Goal: Find specific fact: Find specific fact

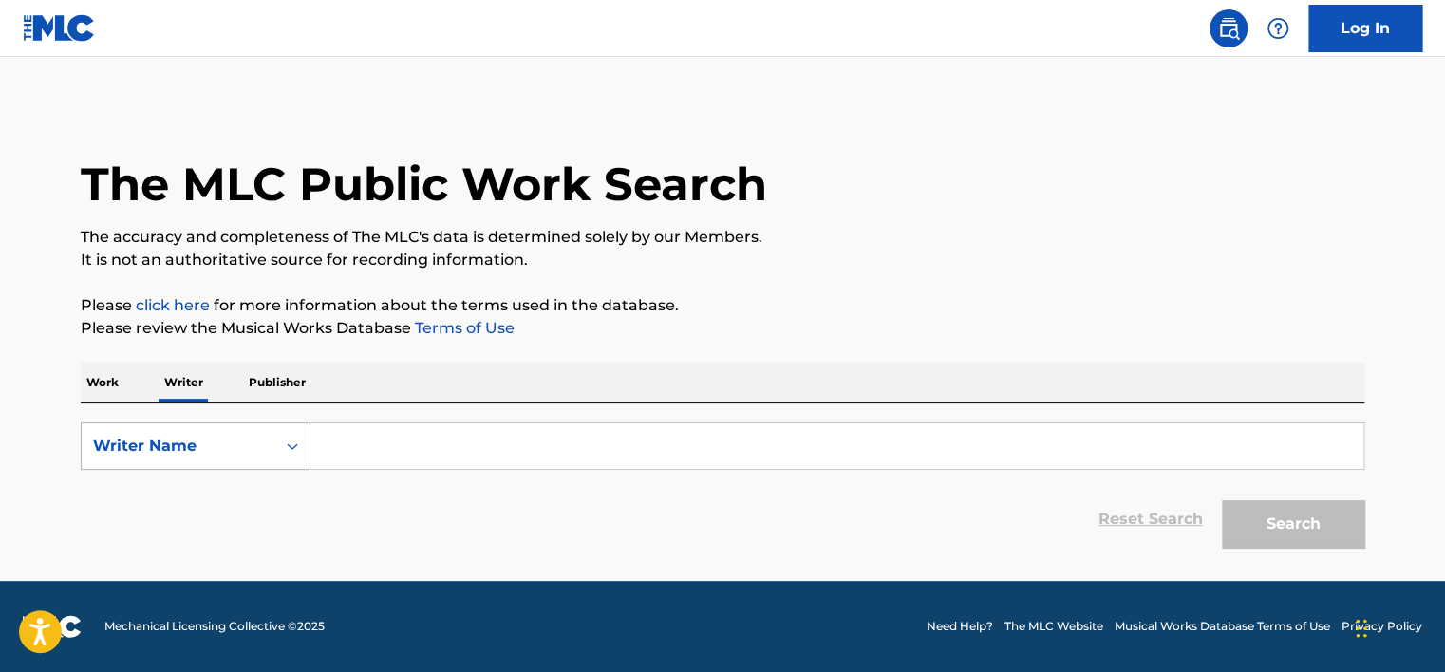
click at [198, 448] on div "Writer Name" at bounding box center [178, 446] width 171 height 23
click at [234, 490] on div "Writer IPI" at bounding box center [196, 493] width 228 height 47
click at [383, 444] on input "Search Form" at bounding box center [836, 446] width 1053 height 46
type input "01149553539"
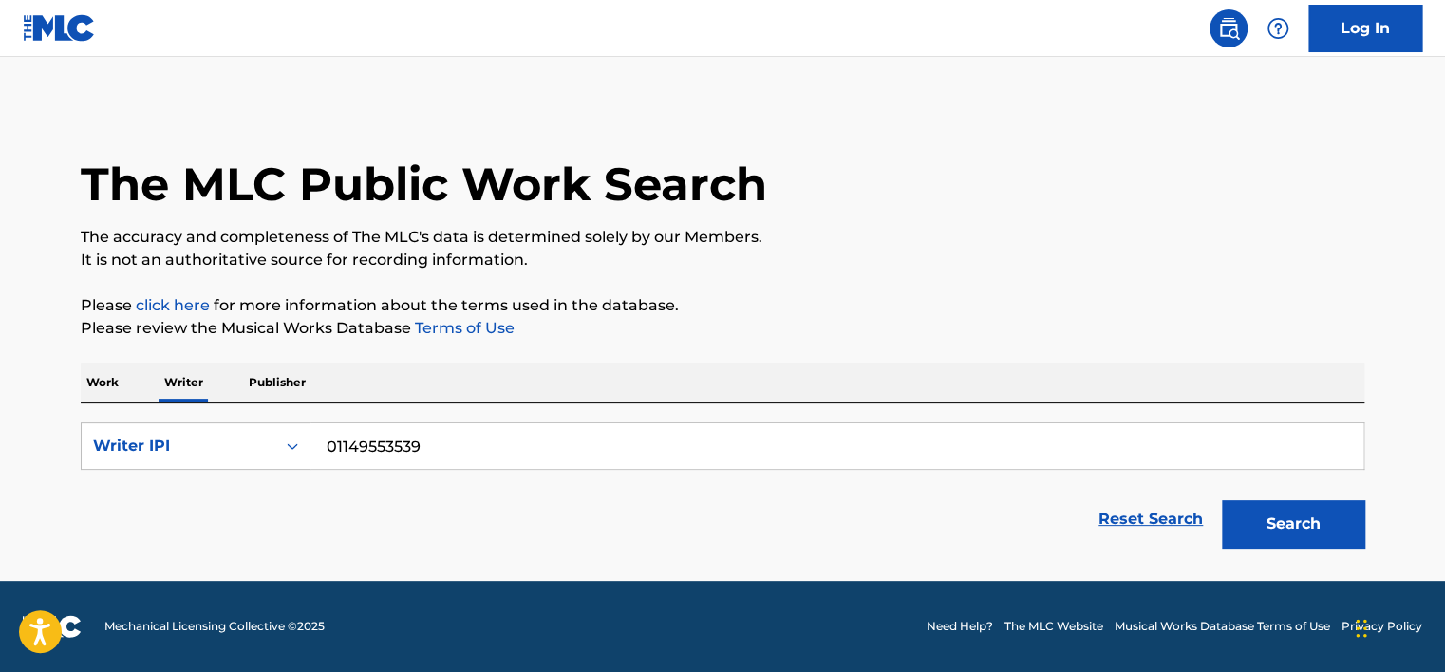
click at [1222, 516] on button "Search" at bounding box center [1293, 523] width 142 height 47
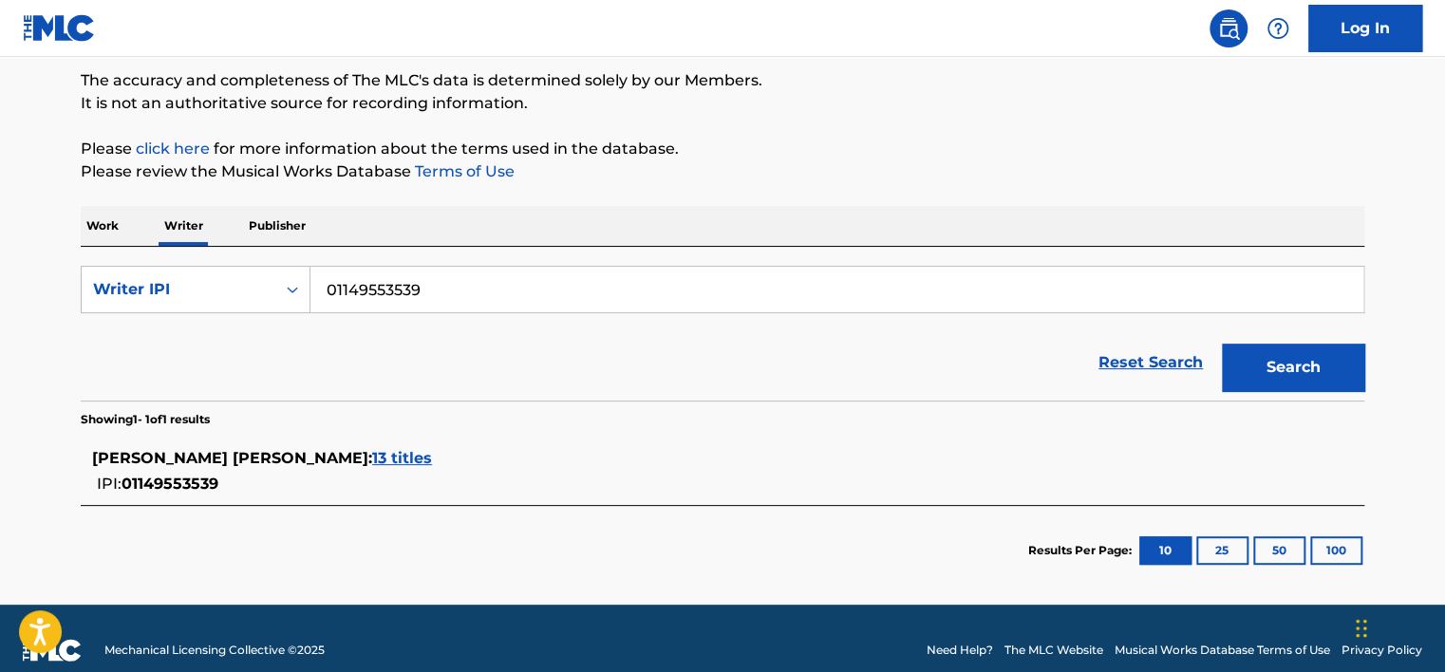
scroll to position [178, 0]
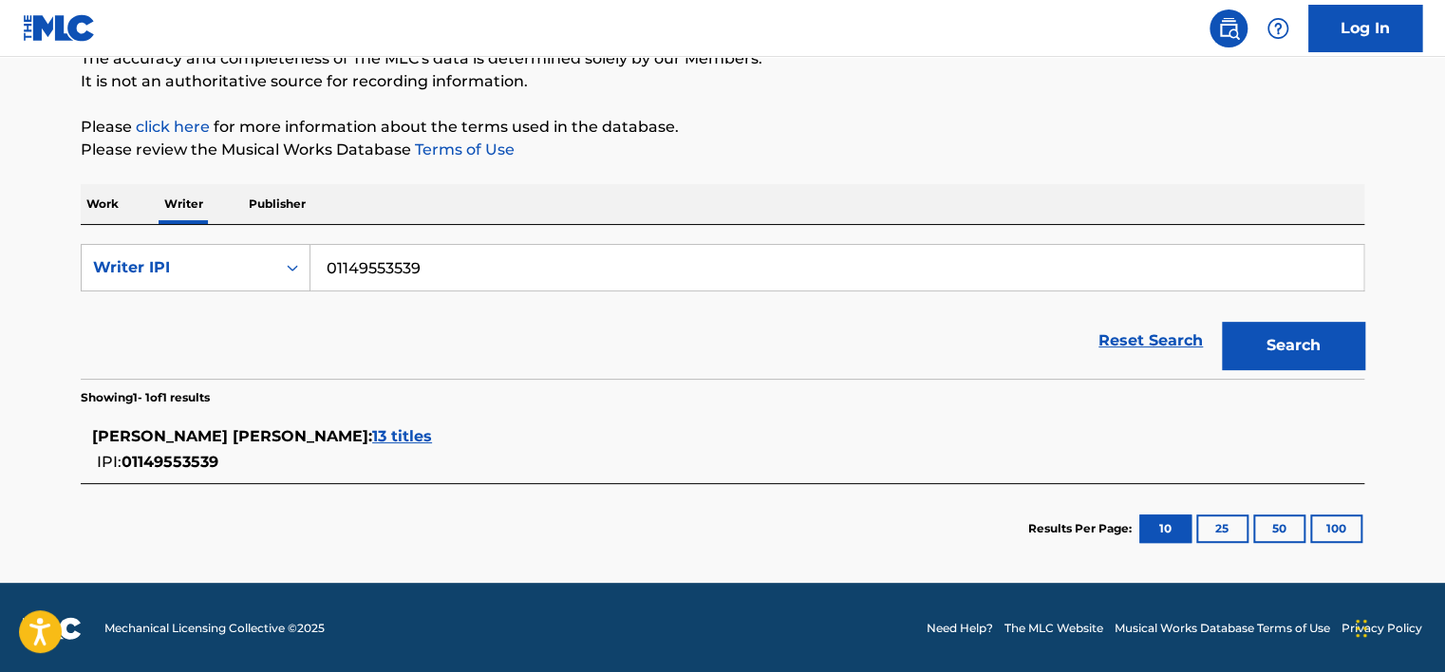
click at [432, 432] on span "13 titles" at bounding box center [402, 436] width 60 height 18
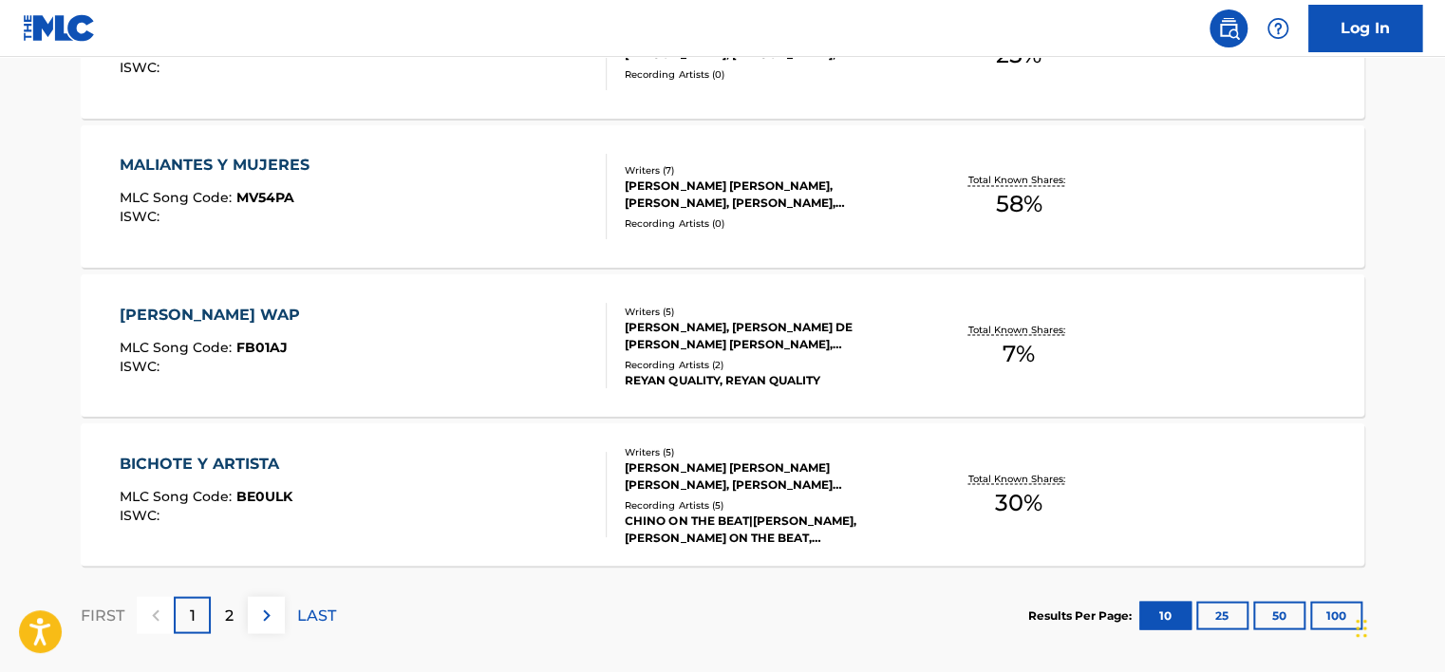
scroll to position [1652, 0]
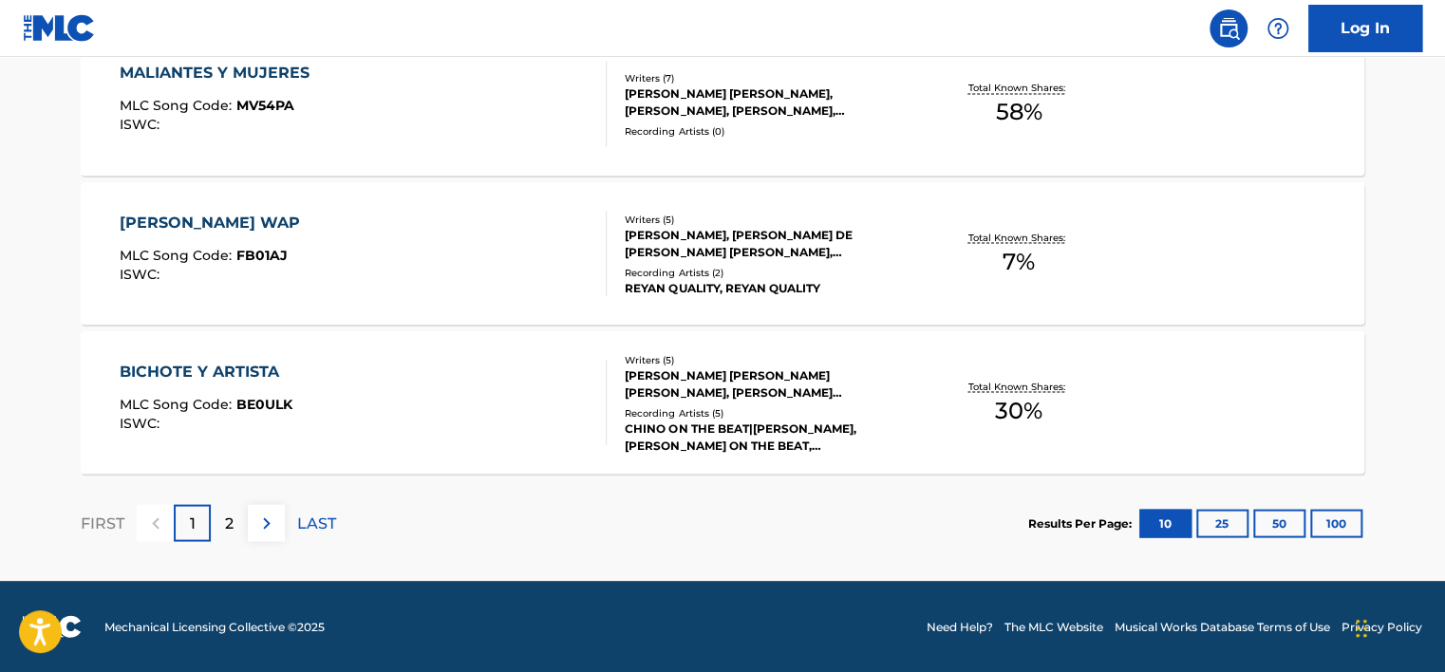
click at [232, 527] on p "2" at bounding box center [229, 523] width 9 height 23
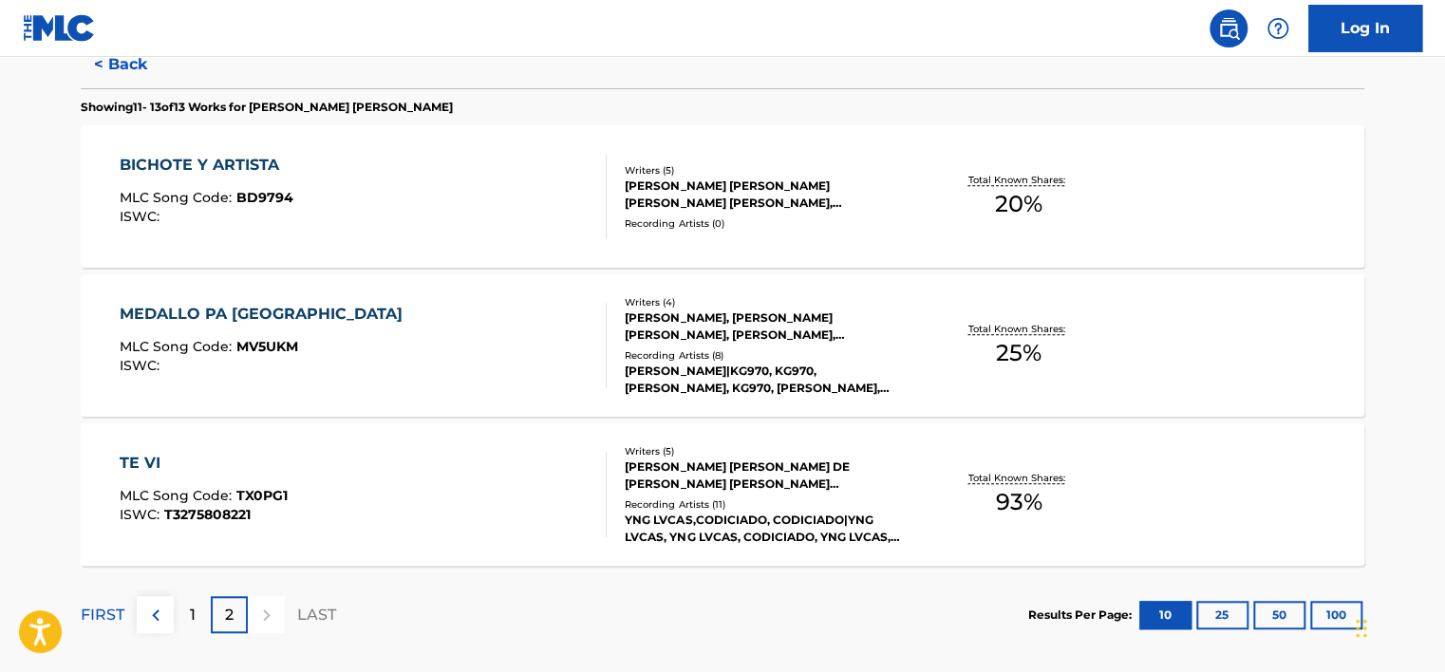
scroll to position [513, 0]
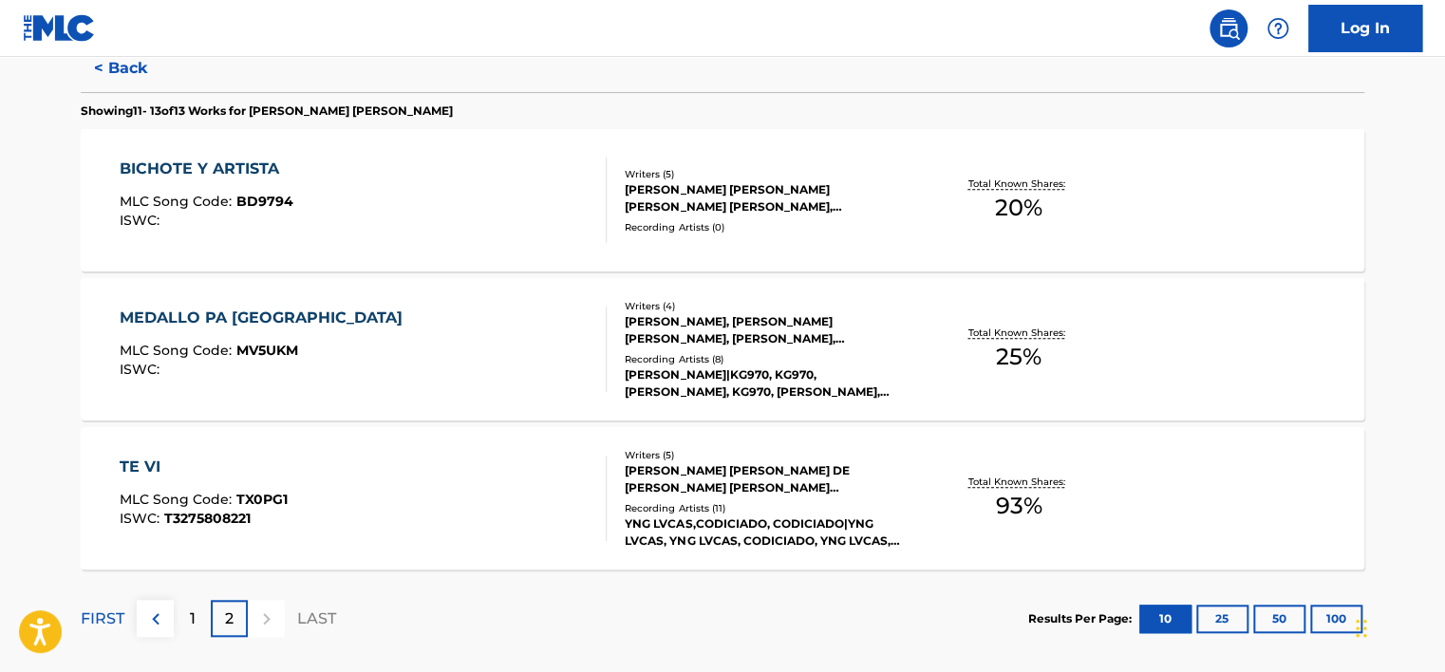
click at [757, 371] on div "[PERSON_NAME]|KG970, KG970, [PERSON_NAME], KG970, [PERSON_NAME], KG970, [PERSON…" at bounding box center [768, 383] width 287 height 34
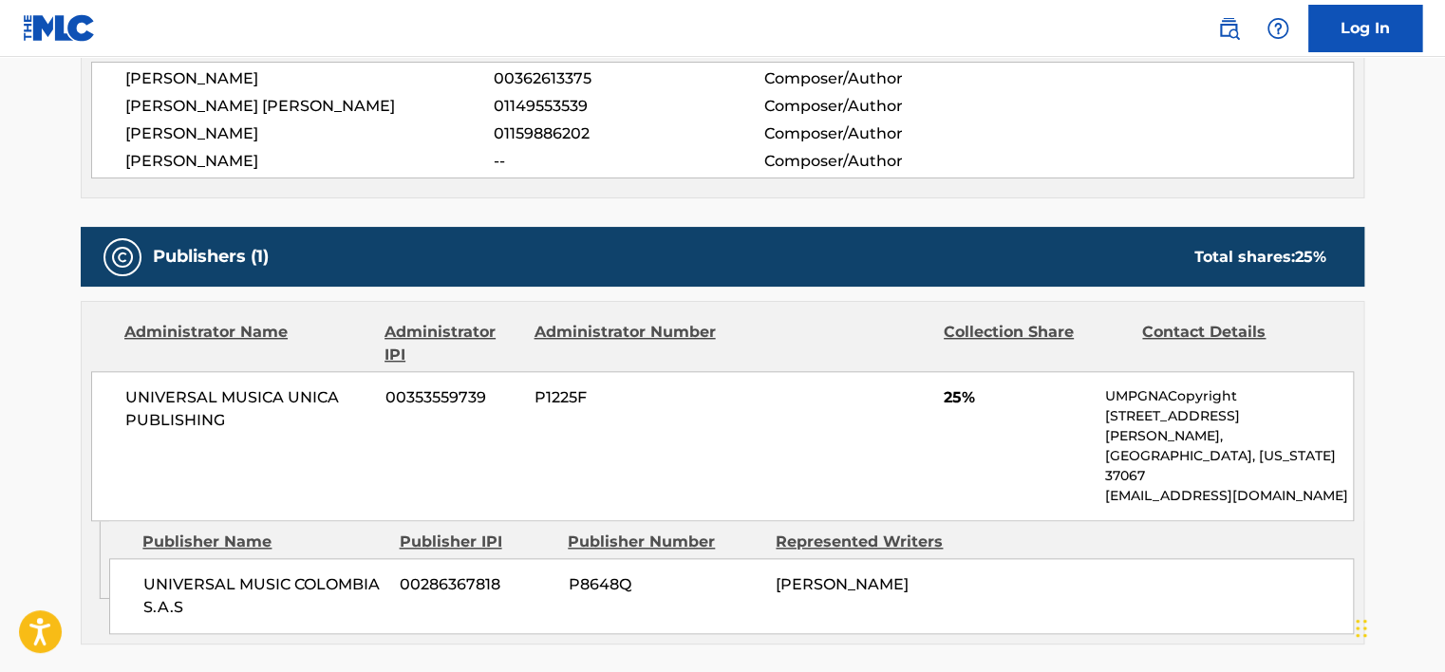
scroll to position [759, 0]
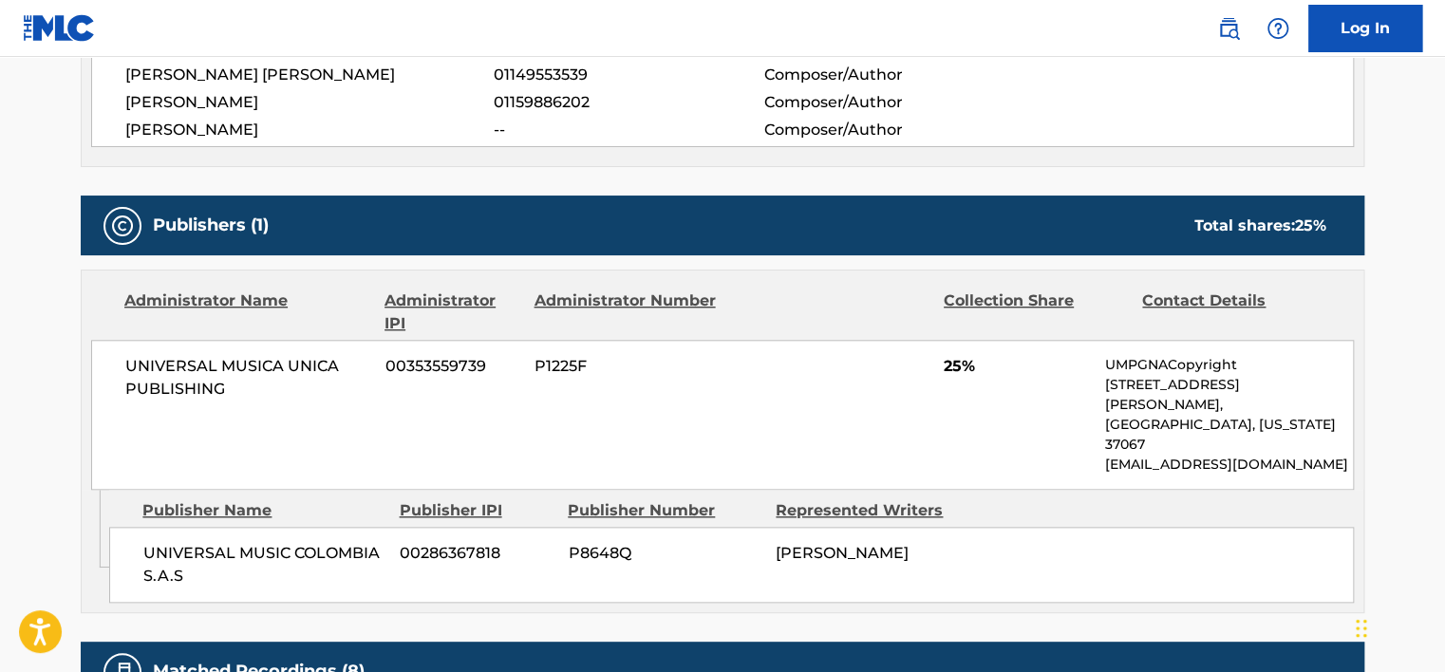
drag, startPoint x: 506, startPoint y: 141, endPoint x: 515, endPoint y: 144, distance: 9.9
click at [515, 144] on div "[PERSON_NAME] 00362613375 Composer/Author [PERSON_NAME] [PERSON_NAME] 011495535…" at bounding box center [722, 88] width 1262 height 117
drag, startPoint x: 515, startPoint y: 144, endPoint x: 566, endPoint y: 232, distance: 100.8
click at [566, 228] on div "Publishers (1) Total shares: 25 %" at bounding box center [722, 226] width 1283 height 60
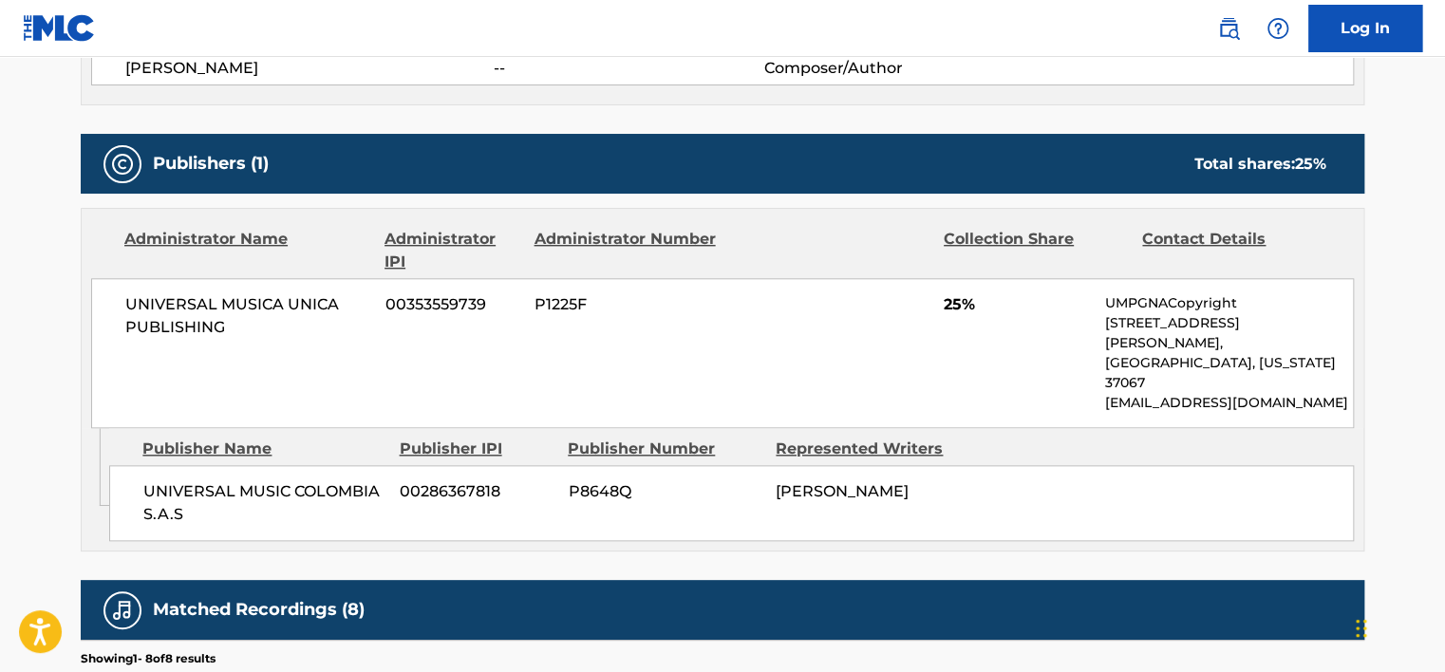
scroll to position [949, 0]
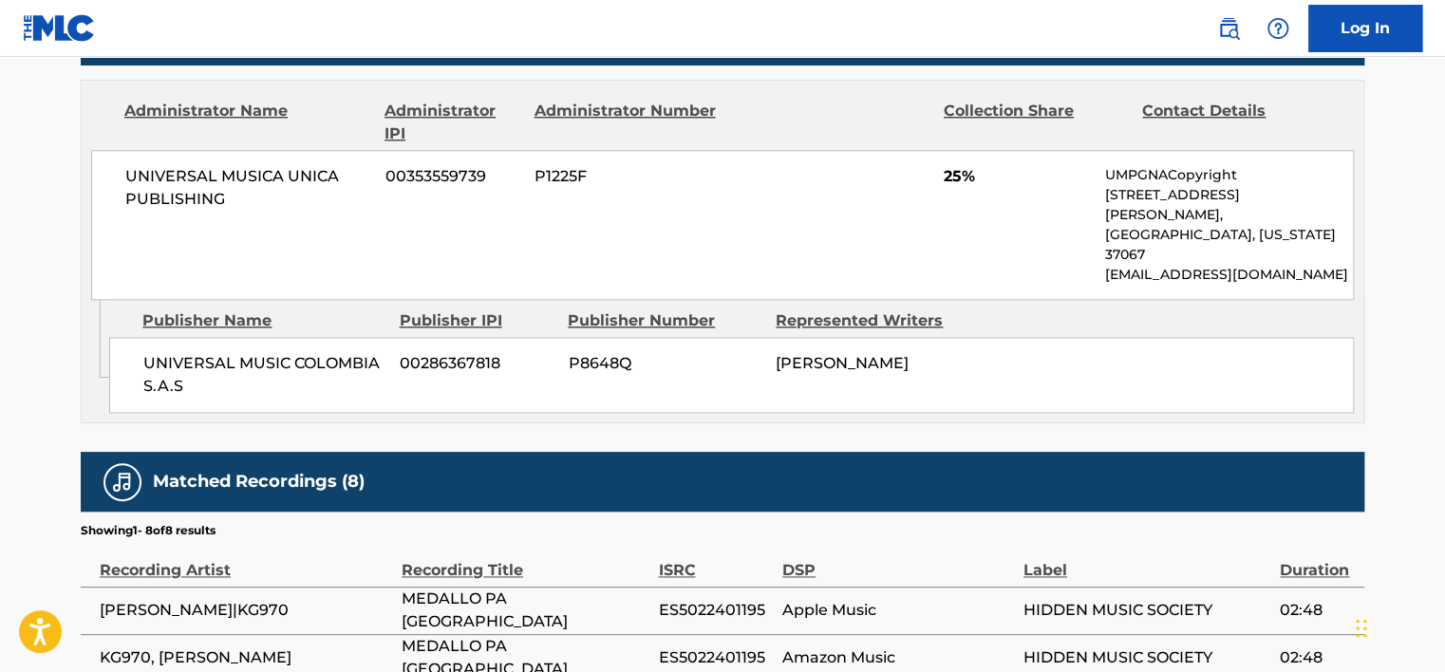
click at [847, 360] on div "UNIVERSAL MUSIC COLOMBIA S.A.S 00286367818 P8648Q [PERSON_NAME]" at bounding box center [731, 375] width 1244 height 76
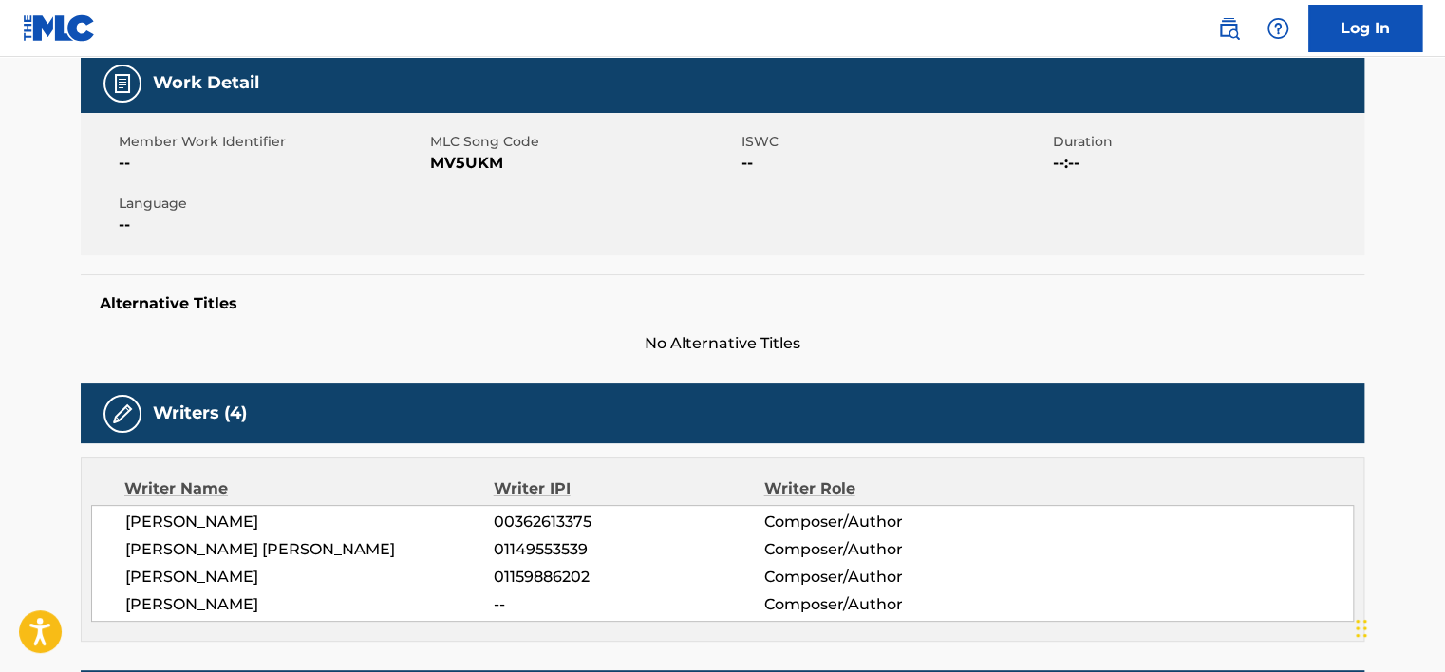
scroll to position [0, 0]
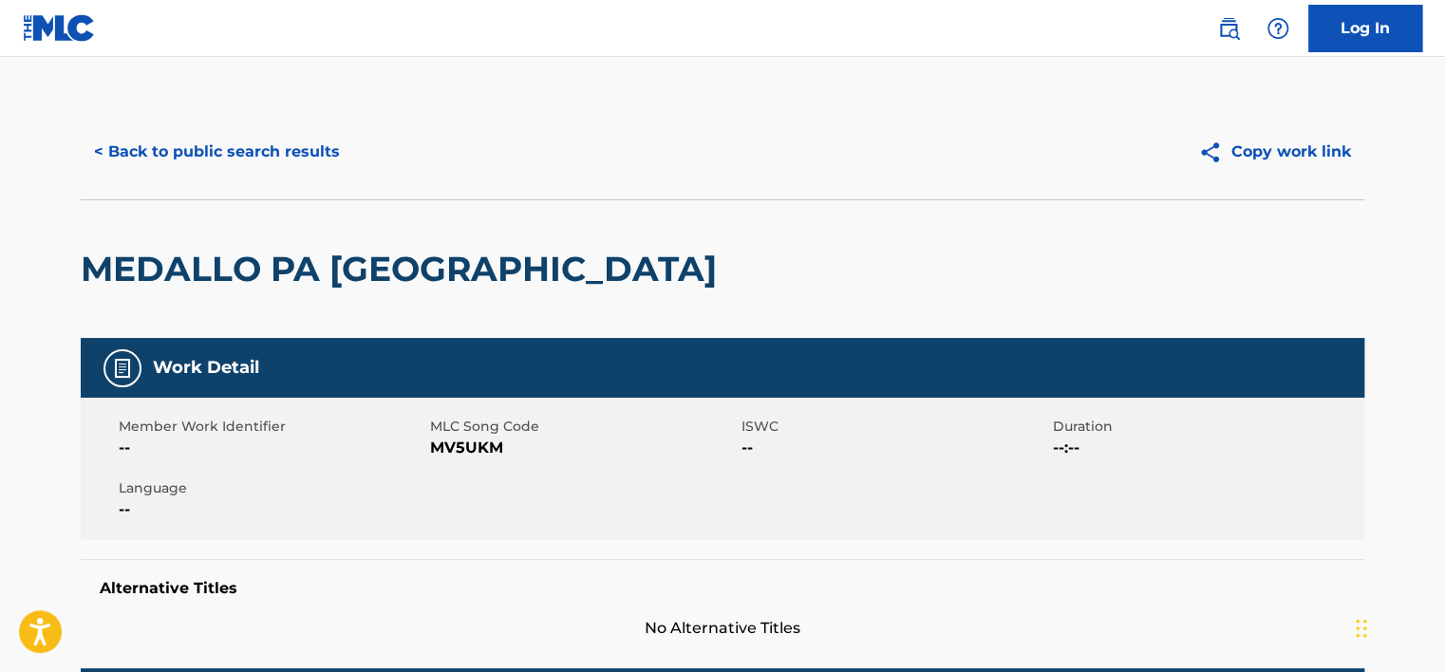
click at [308, 152] on button "< Back to public search results" at bounding box center [217, 151] width 272 height 47
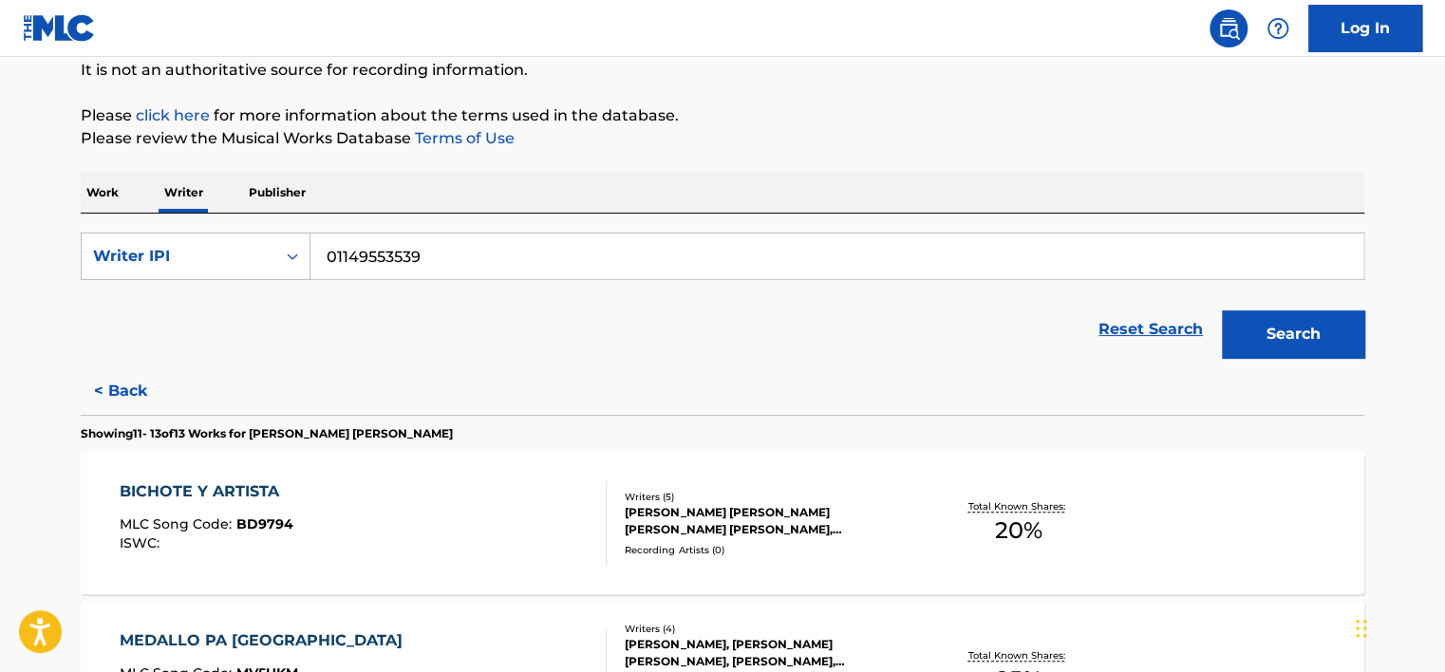
scroll to position [607, 0]
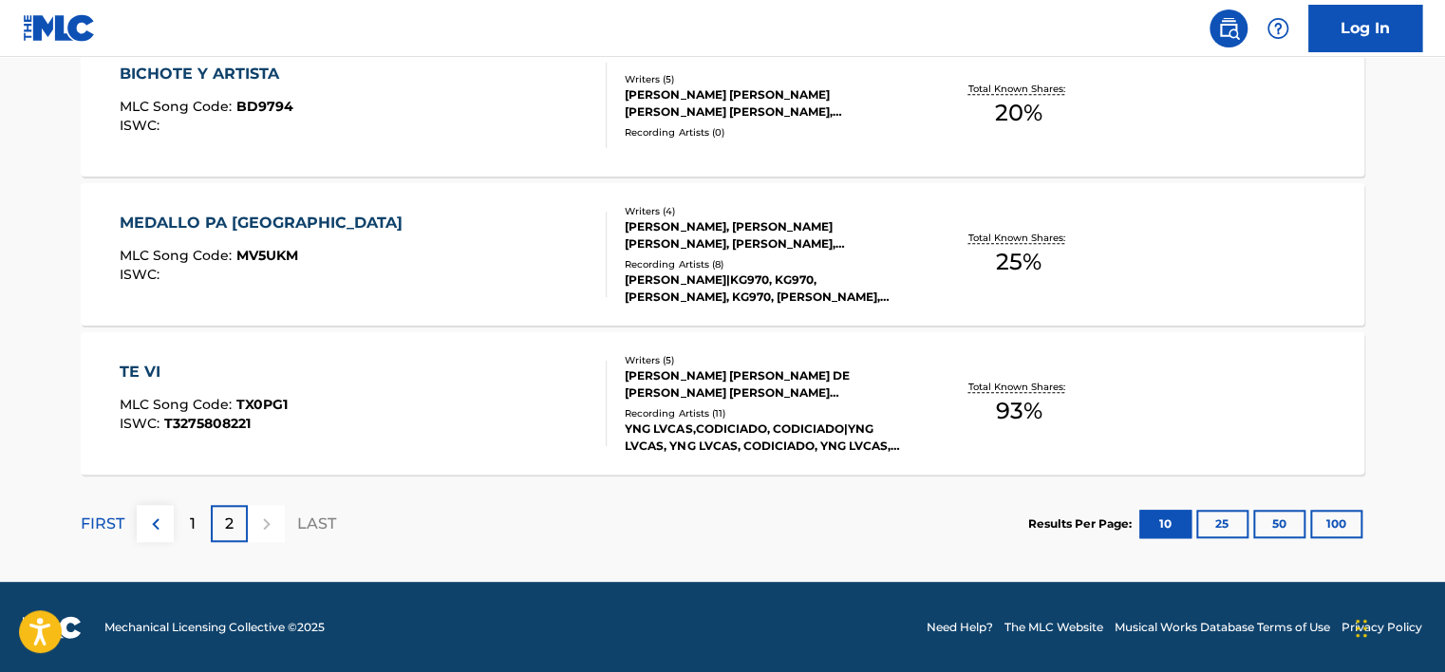
click at [174, 533] on div "1" at bounding box center [192, 523] width 37 height 37
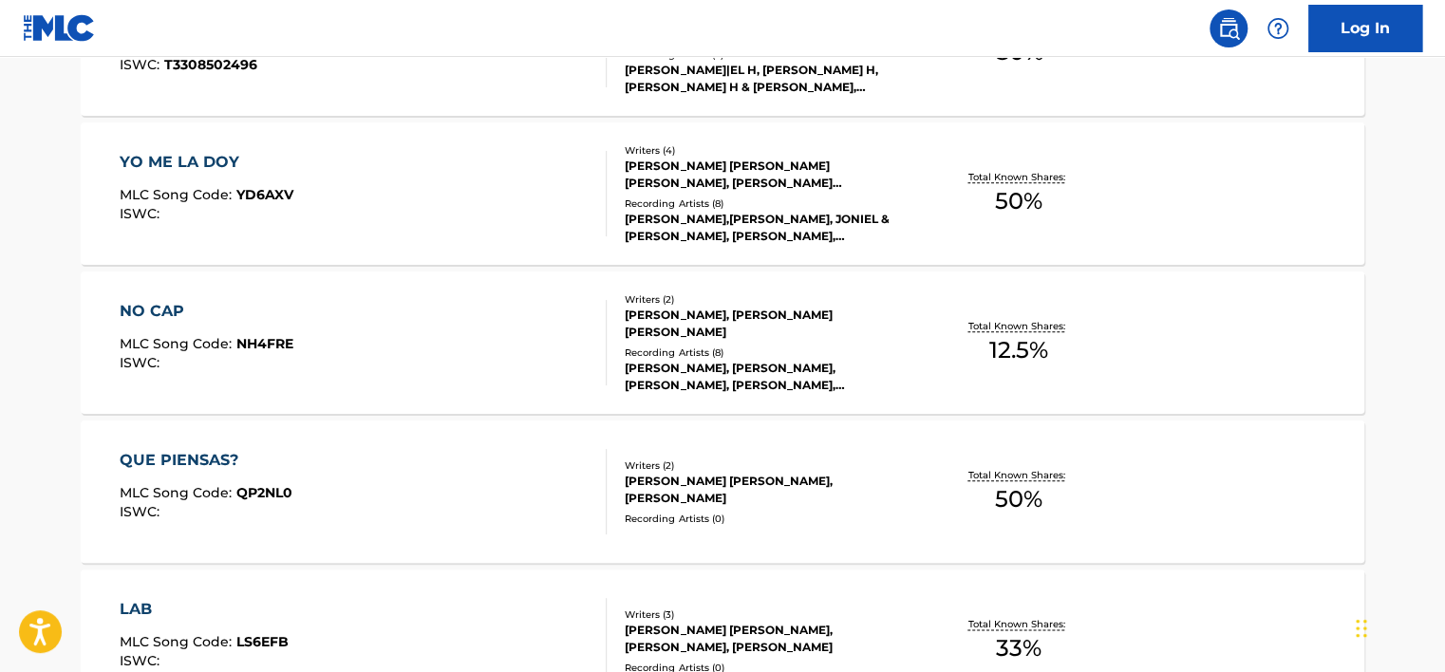
scroll to position [797, 0]
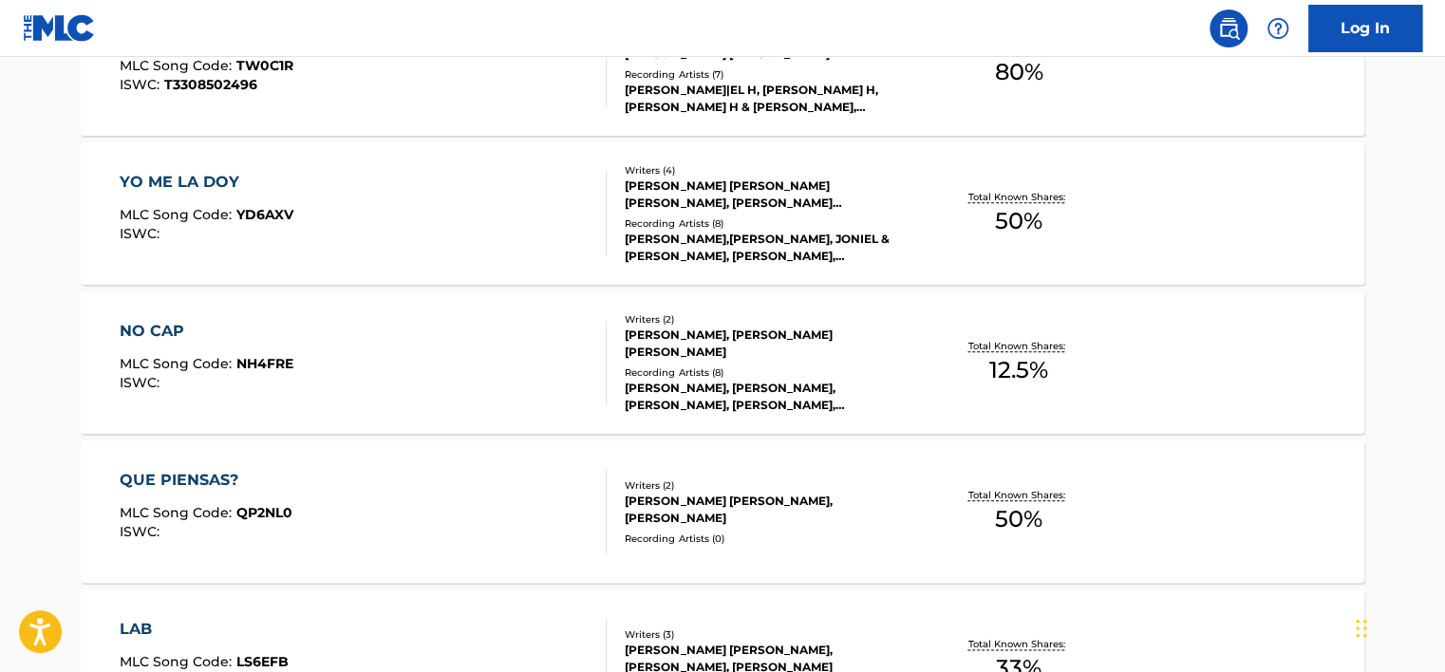
click at [507, 234] on div "YO ME LA DOY MLC Song Code : YD6AXV ISWC :" at bounding box center [364, 213] width 488 height 85
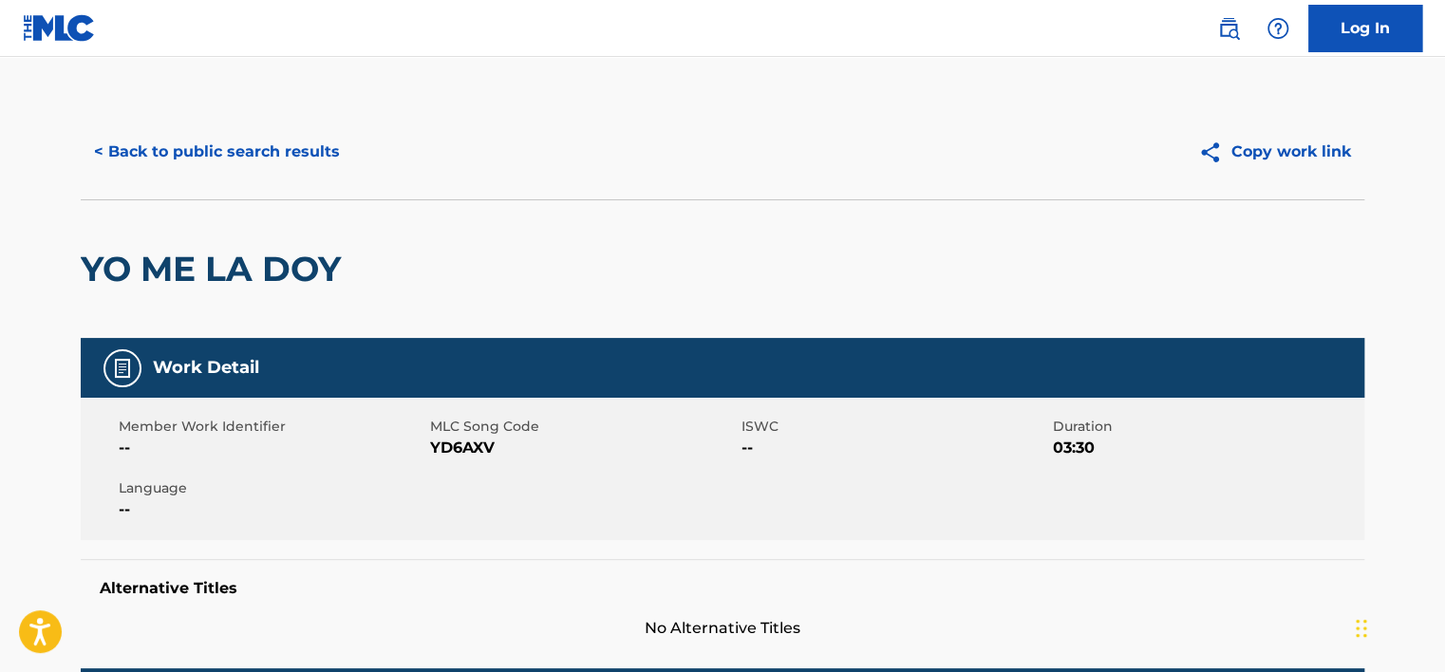
click at [233, 152] on button "< Back to public search results" at bounding box center [217, 151] width 272 height 47
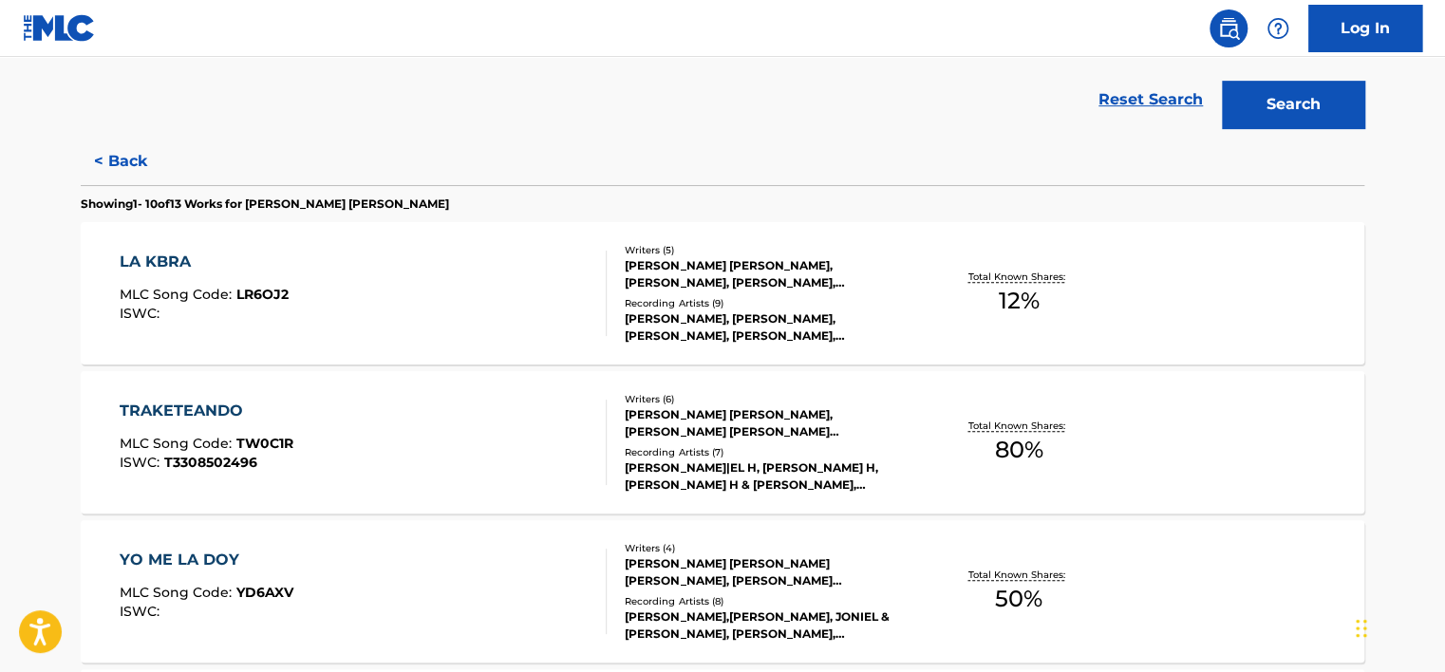
scroll to position [422, 0]
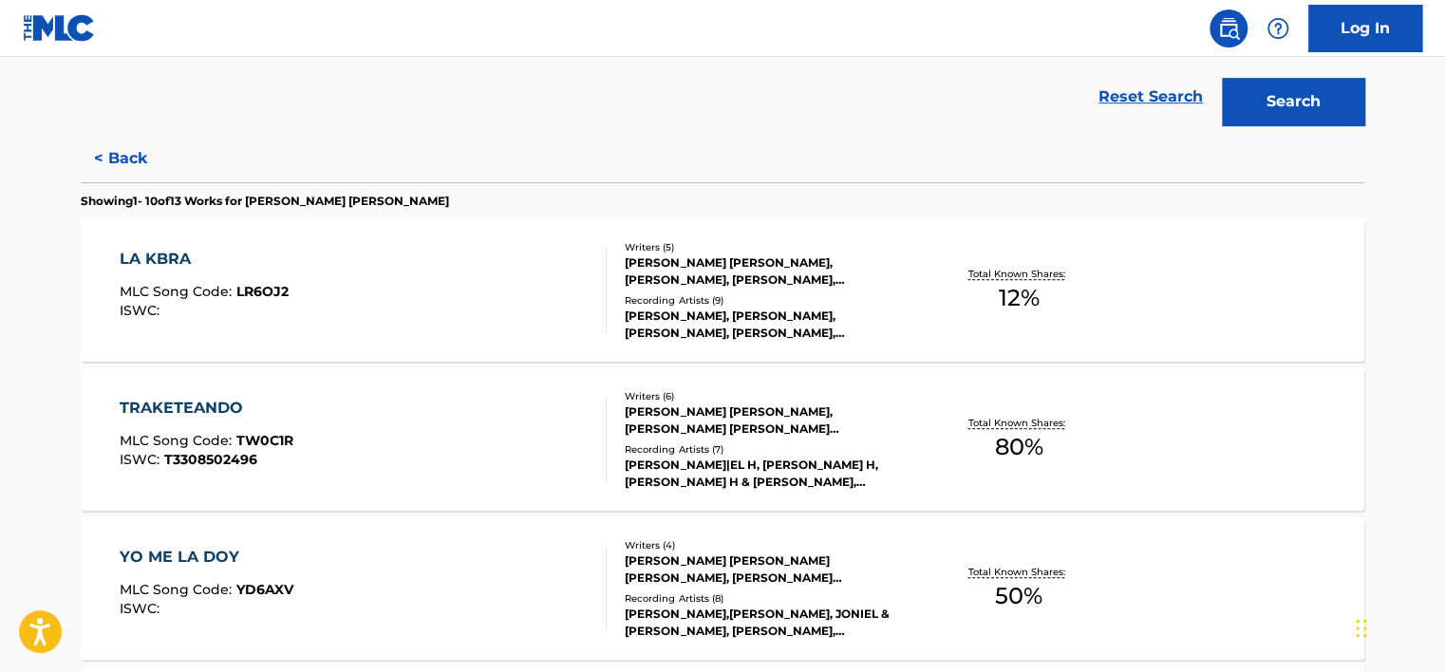
click at [767, 422] on div "[PERSON_NAME] [PERSON_NAME], [PERSON_NAME] [PERSON_NAME] [PERSON_NAME] [PERSON_…" at bounding box center [768, 420] width 287 height 34
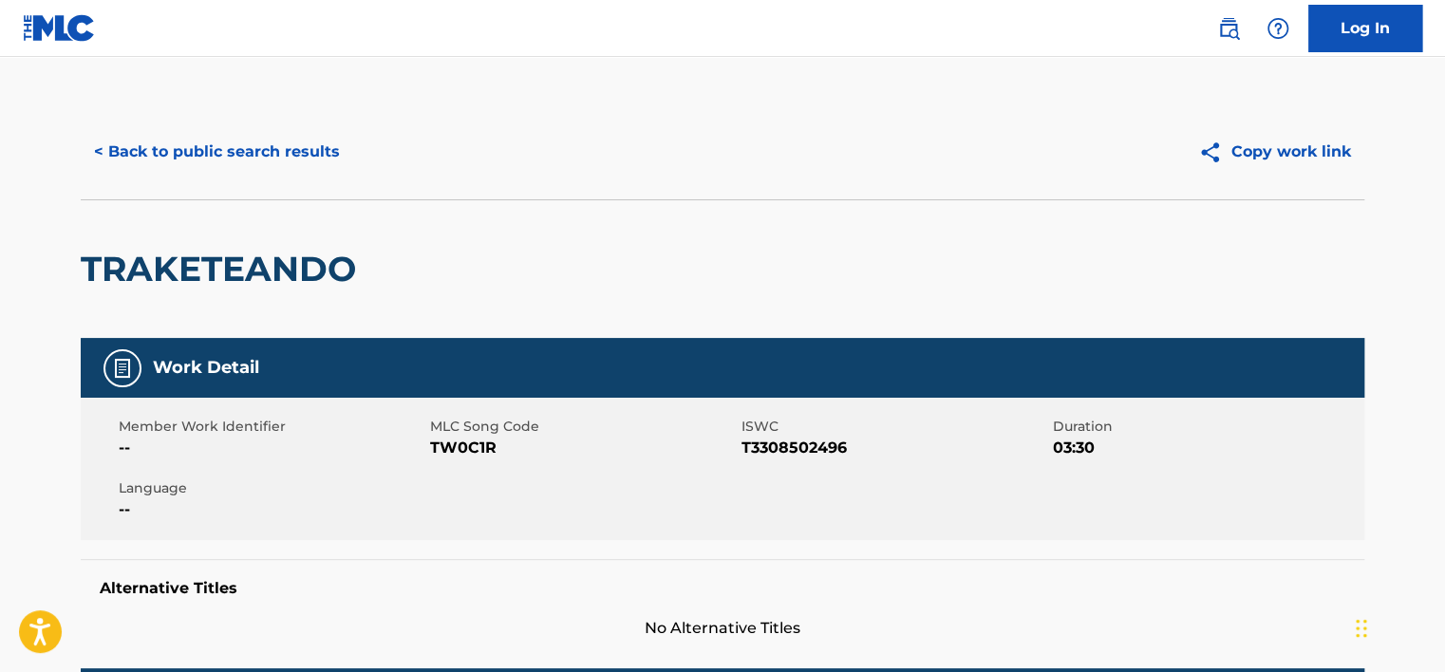
click at [821, 456] on span "T3308502496" at bounding box center [894, 448] width 307 height 23
copy span "T3308502496"
click at [816, 313] on div "TRAKETEANDO" at bounding box center [722, 268] width 1283 height 139
click at [256, 150] on button "< Back to public search results" at bounding box center [217, 151] width 272 height 47
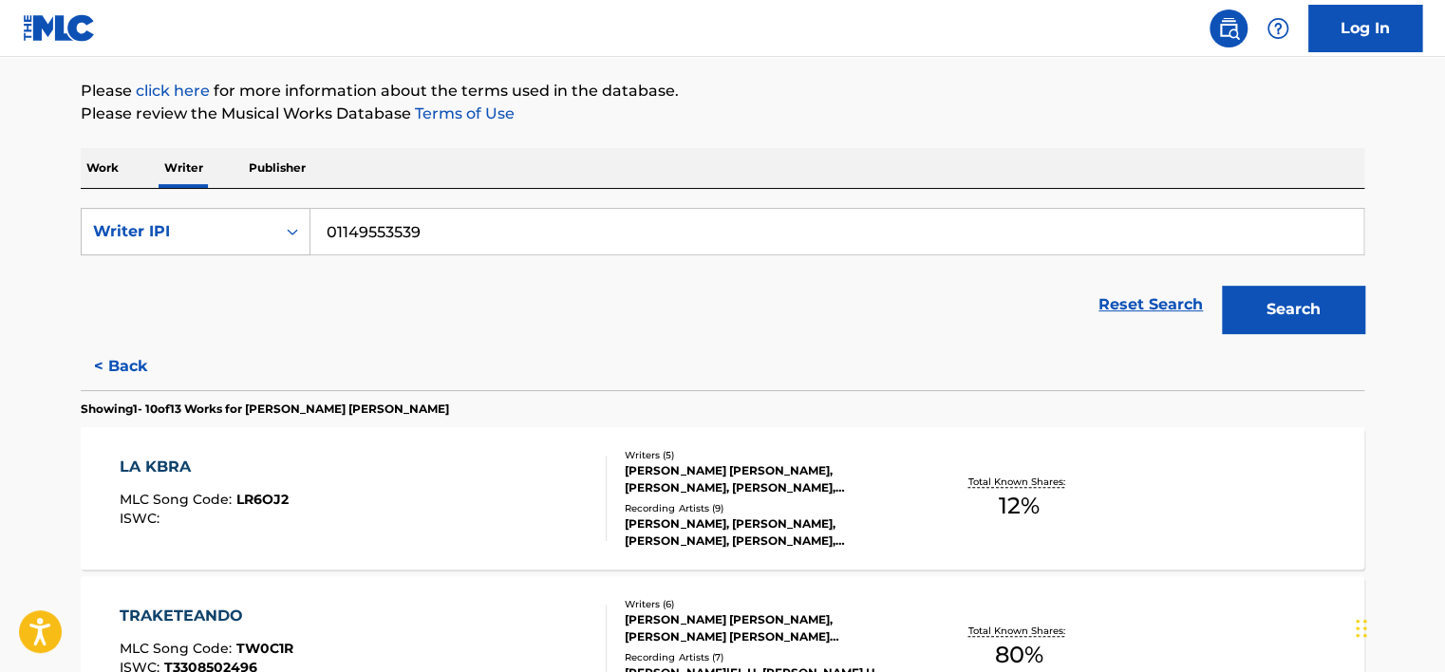
scroll to position [422, 0]
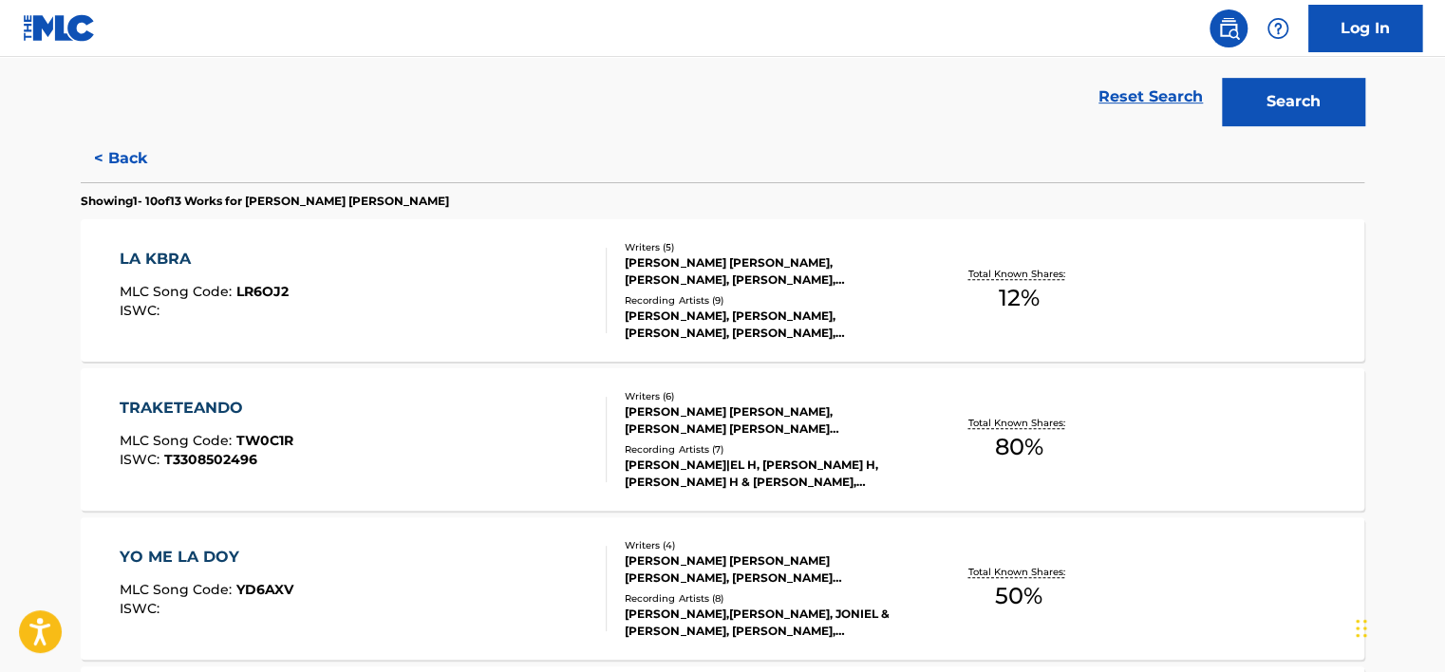
click at [782, 275] on div "[PERSON_NAME] [PERSON_NAME], [PERSON_NAME], [PERSON_NAME], [PERSON_NAME] [PERSO…" at bounding box center [768, 271] width 287 height 34
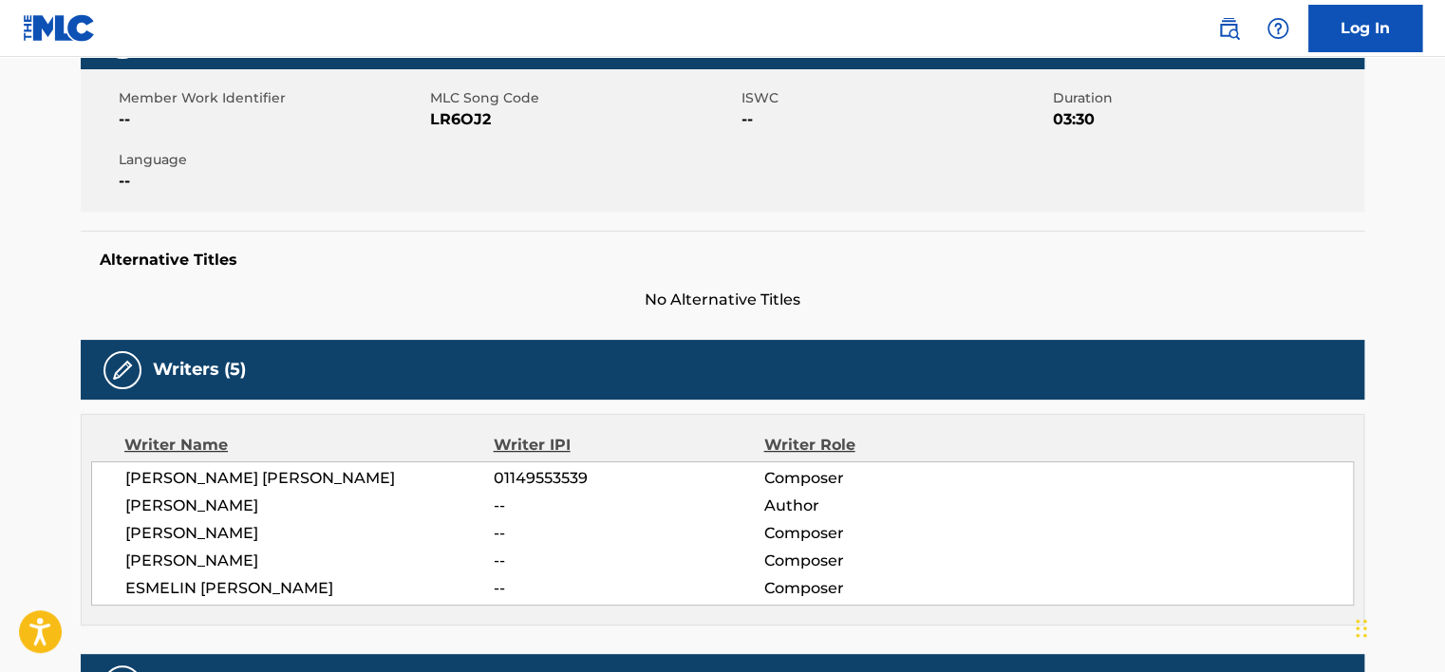
scroll to position [475, 0]
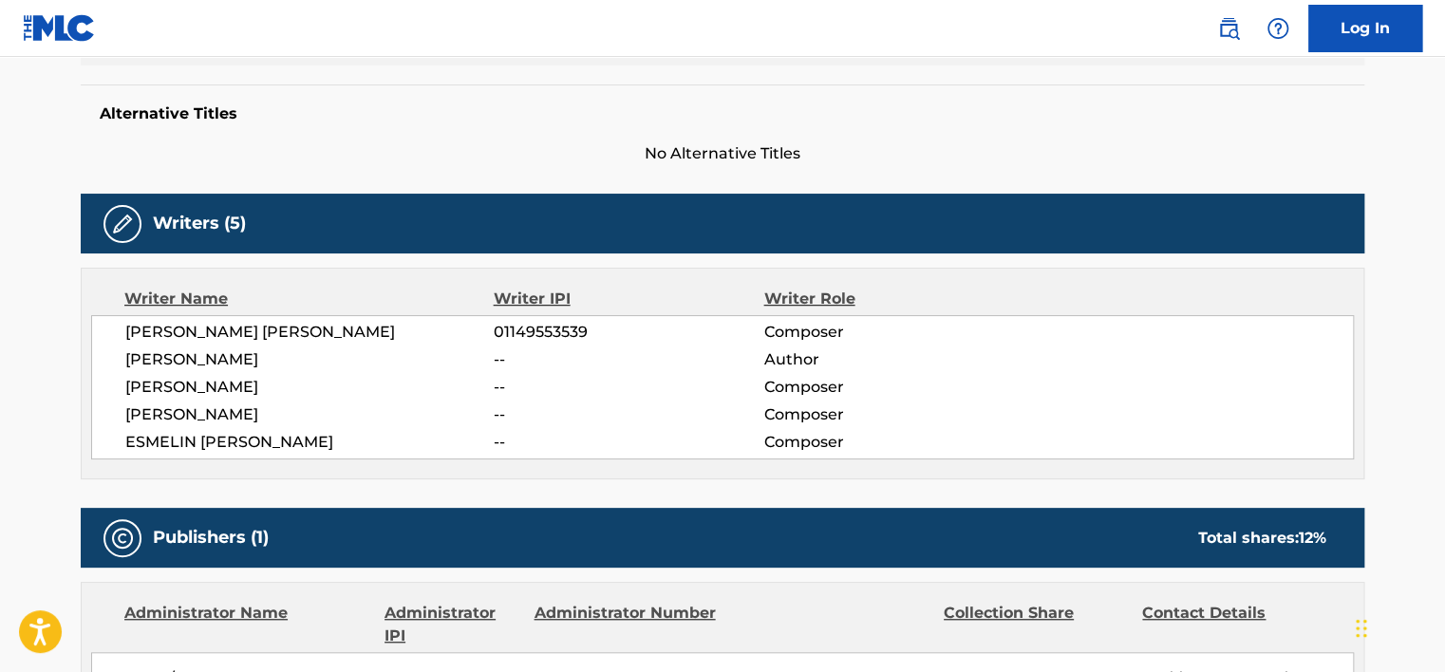
drag, startPoint x: 383, startPoint y: 391, endPoint x: 113, endPoint y: 385, distance: 270.6
click at [113, 385] on div "[PERSON_NAME] [PERSON_NAME] 01149553539 Composer [PERSON_NAME] -- Author [PERSO…" at bounding box center [722, 387] width 1262 height 144
copy span "[PERSON_NAME]"
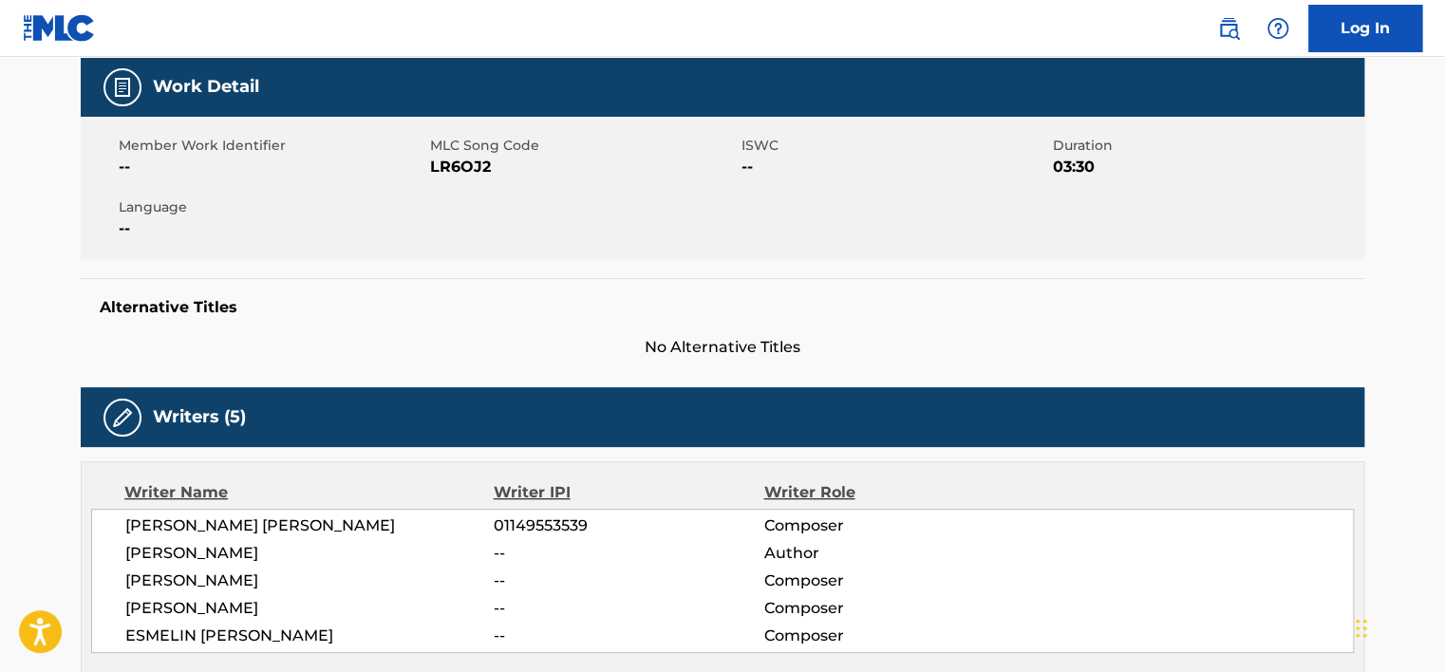
scroll to position [0, 0]
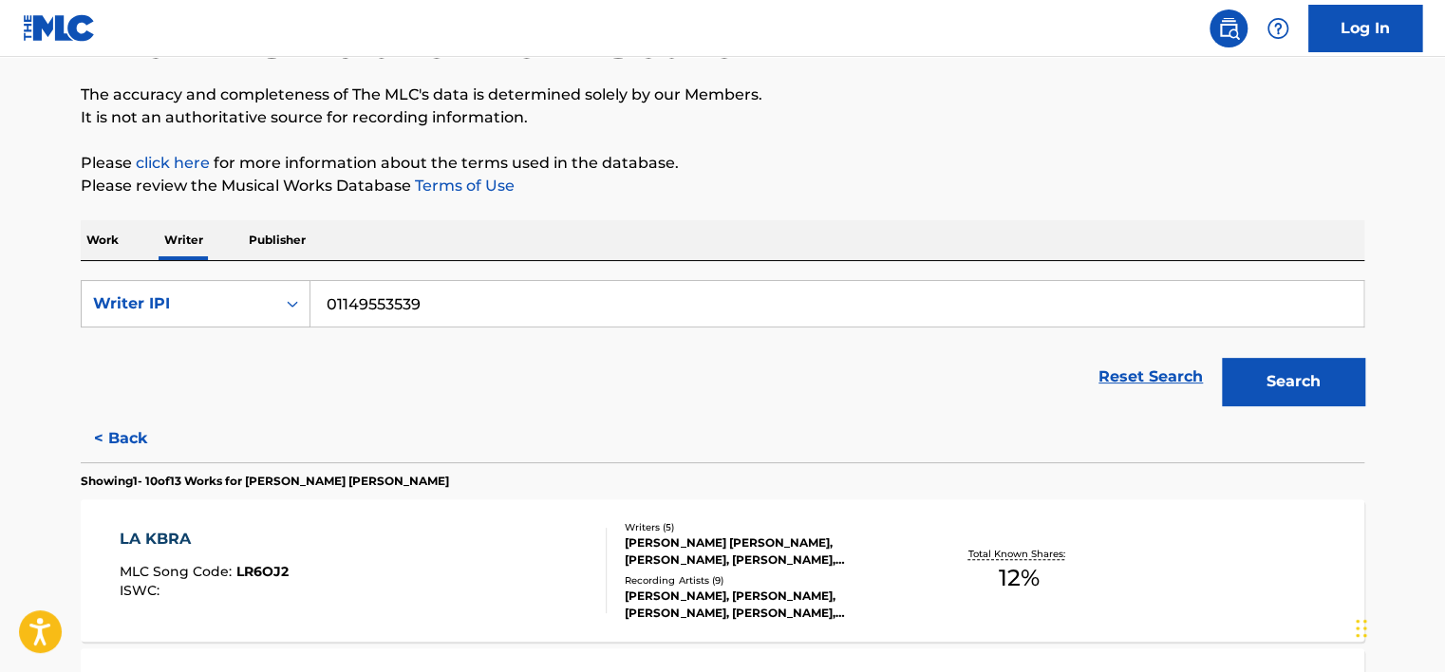
scroll to position [422, 0]
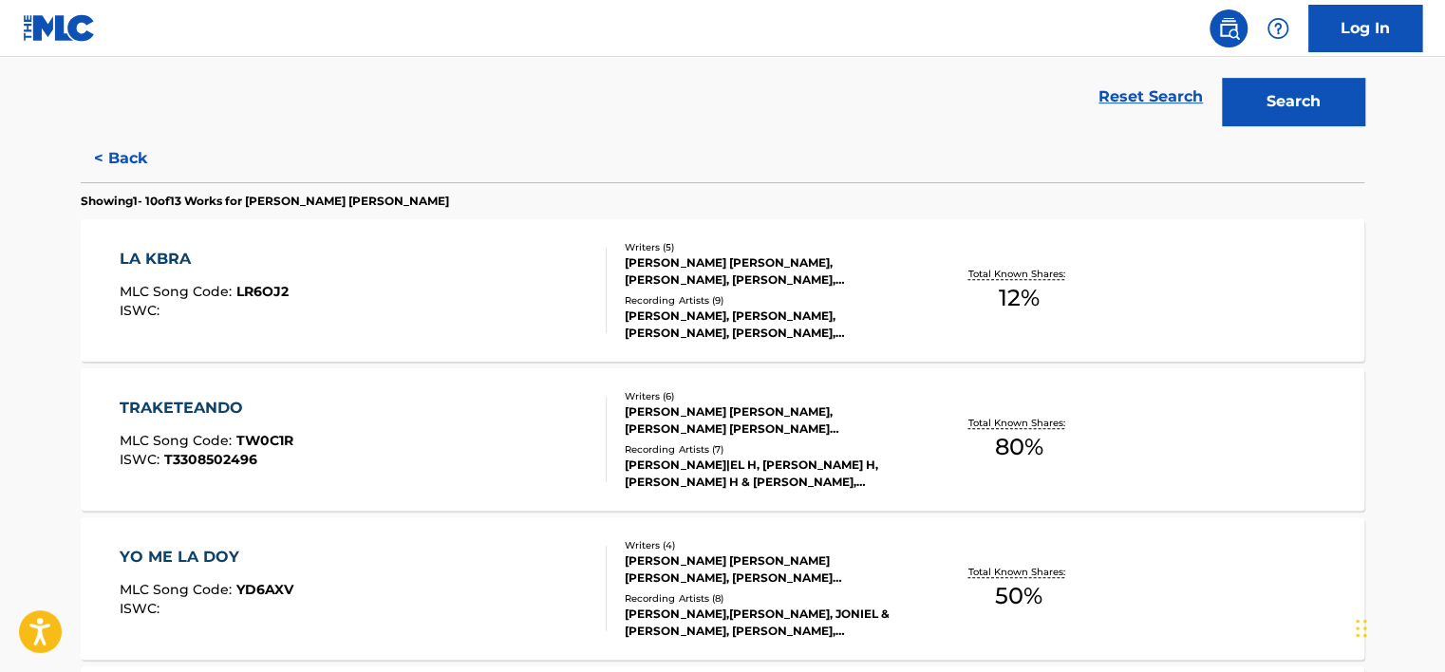
click at [790, 317] on div "[PERSON_NAME], [PERSON_NAME], [PERSON_NAME], [PERSON_NAME], [PERSON_NAME]" at bounding box center [768, 325] width 287 height 34
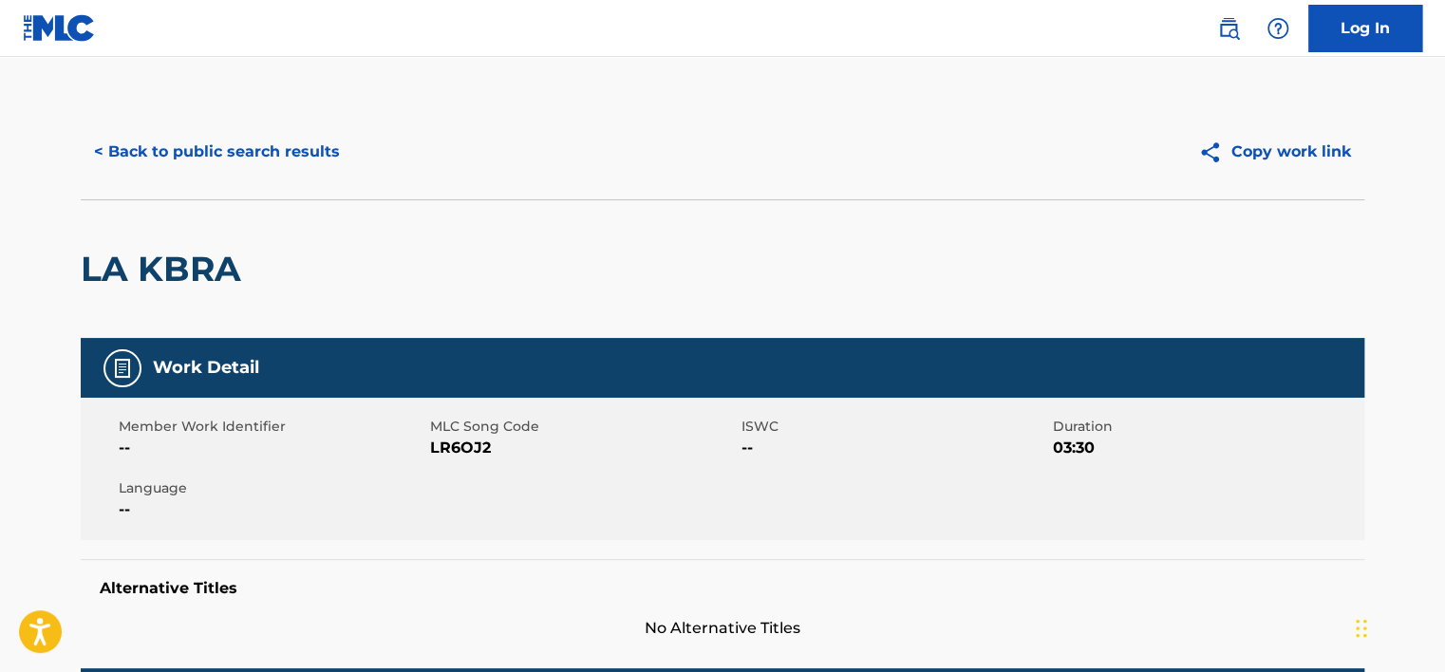
click at [266, 152] on button "< Back to public search results" at bounding box center [217, 151] width 272 height 47
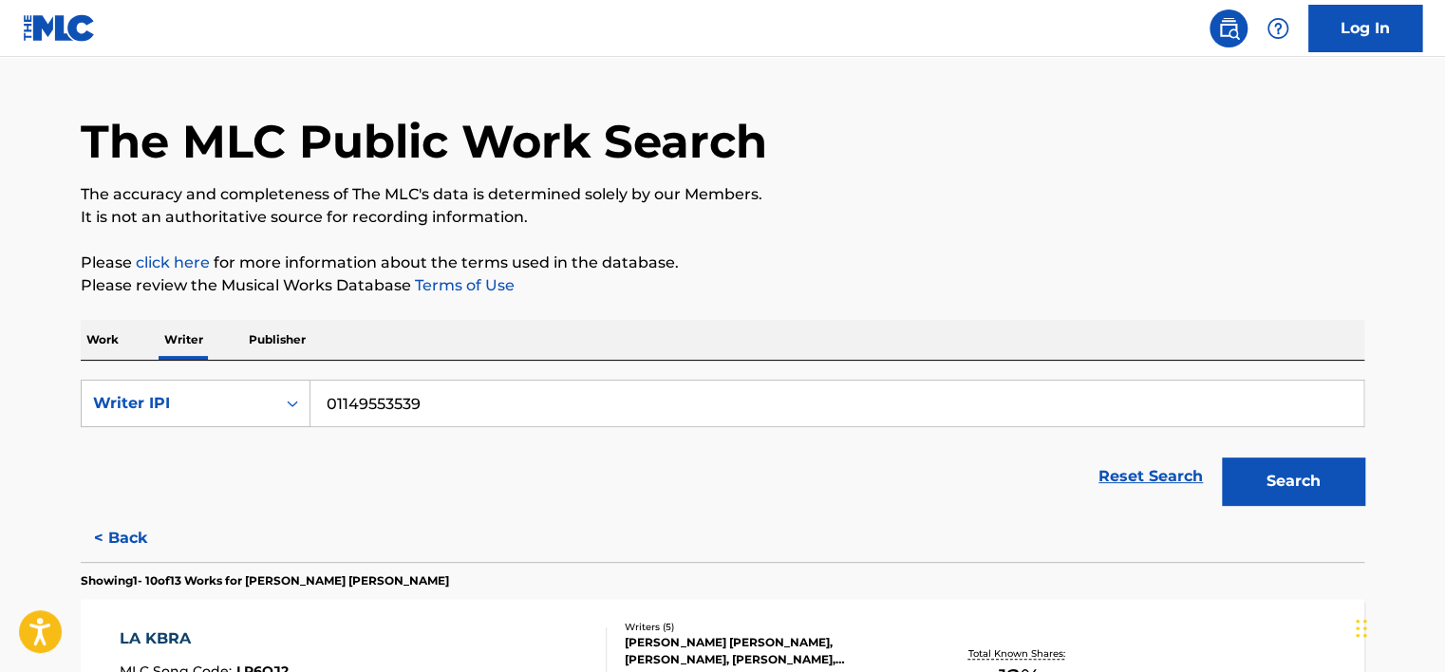
click at [414, 400] on input "01149553539" at bounding box center [836, 404] width 1053 height 46
paste input "0364084460"
type input "00364084460"
click at [1325, 471] on button "Search" at bounding box center [1293, 480] width 142 height 47
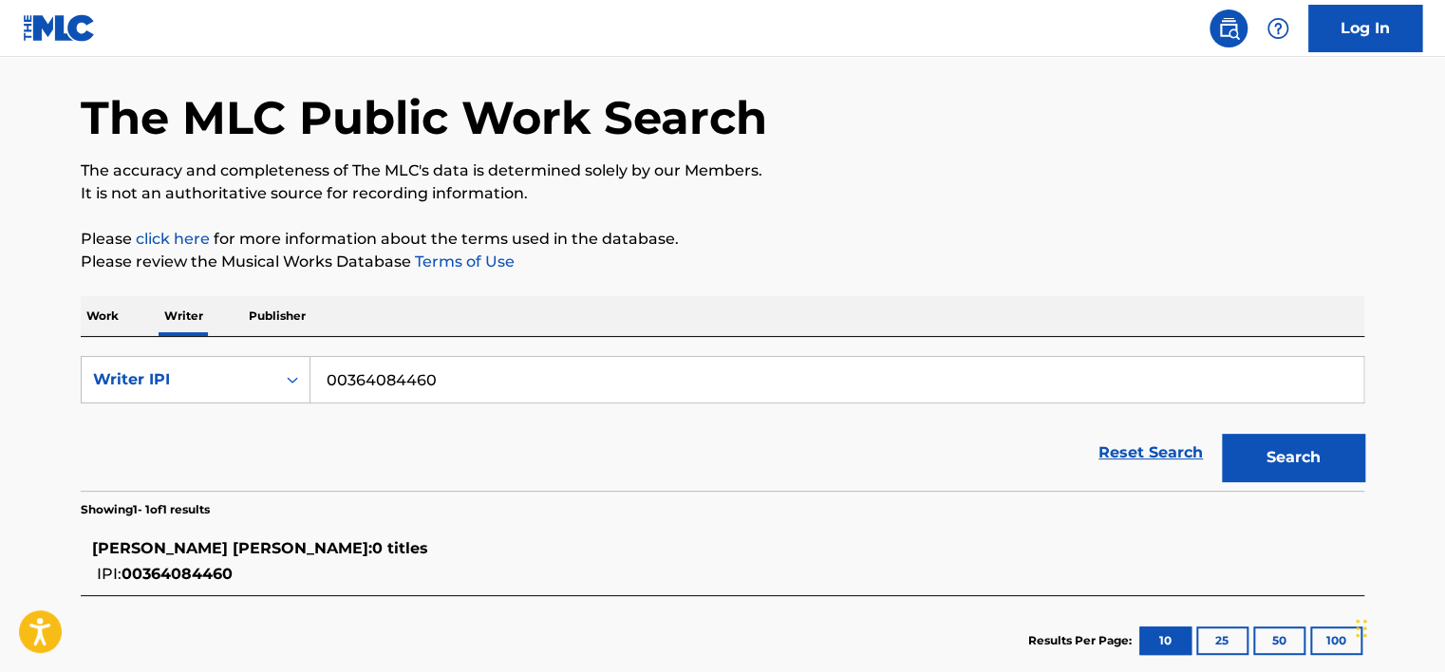
scroll to position [178, 0]
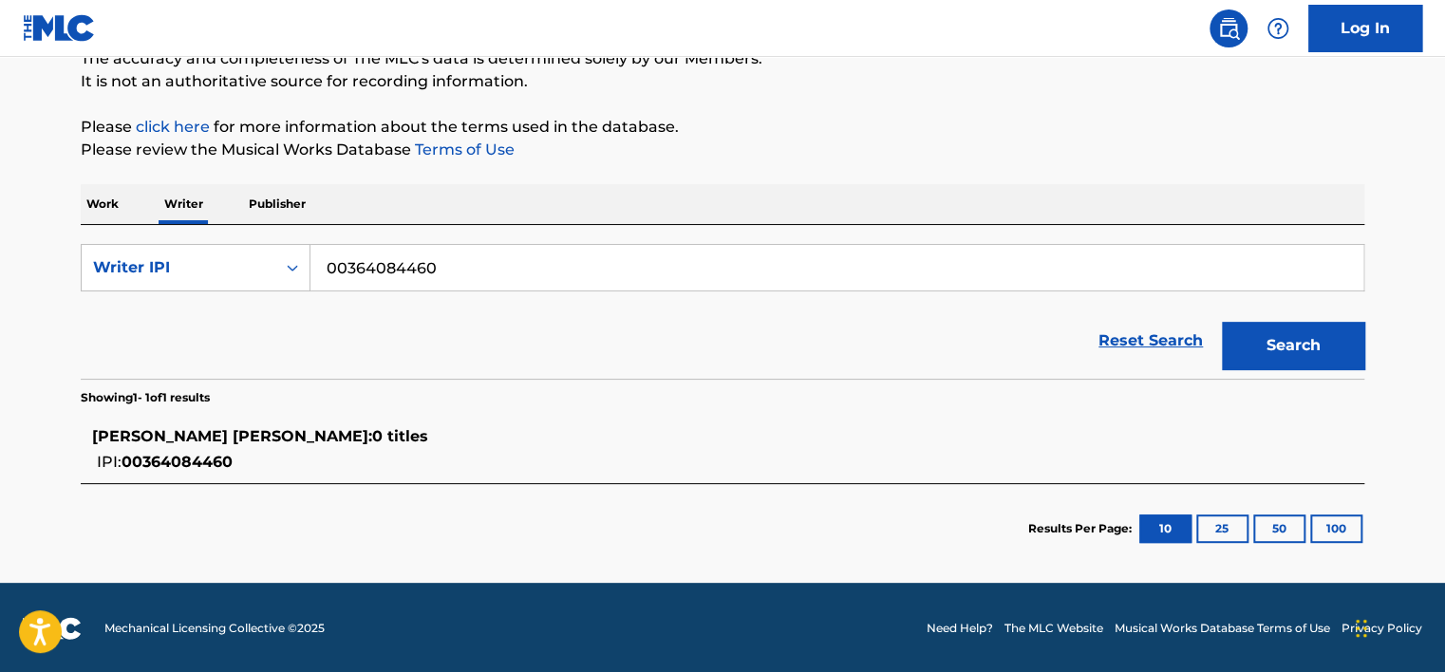
click at [372, 442] on span "0 titles" at bounding box center [400, 436] width 56 height 18
drag, startPoint x: 310, startPoint y: 442, endPoint x: 225, endPoint y: 446, distance: 85.5
click at [225, 446] on div "[PERSON_NAME] [PERSON_NAME] : 0 titles" at bounding box center [697, 436] width 1211 height 23
click at [224, 444] on div "[PERSON_NAME] [PERSON_NAME] : 0 titles" at bounding box center [697, 436] width 1211 height 23
drag, startPoint x: 224, startPoint y: 444, endPoint x: 166, endPoint y: 441, distance: 58.0
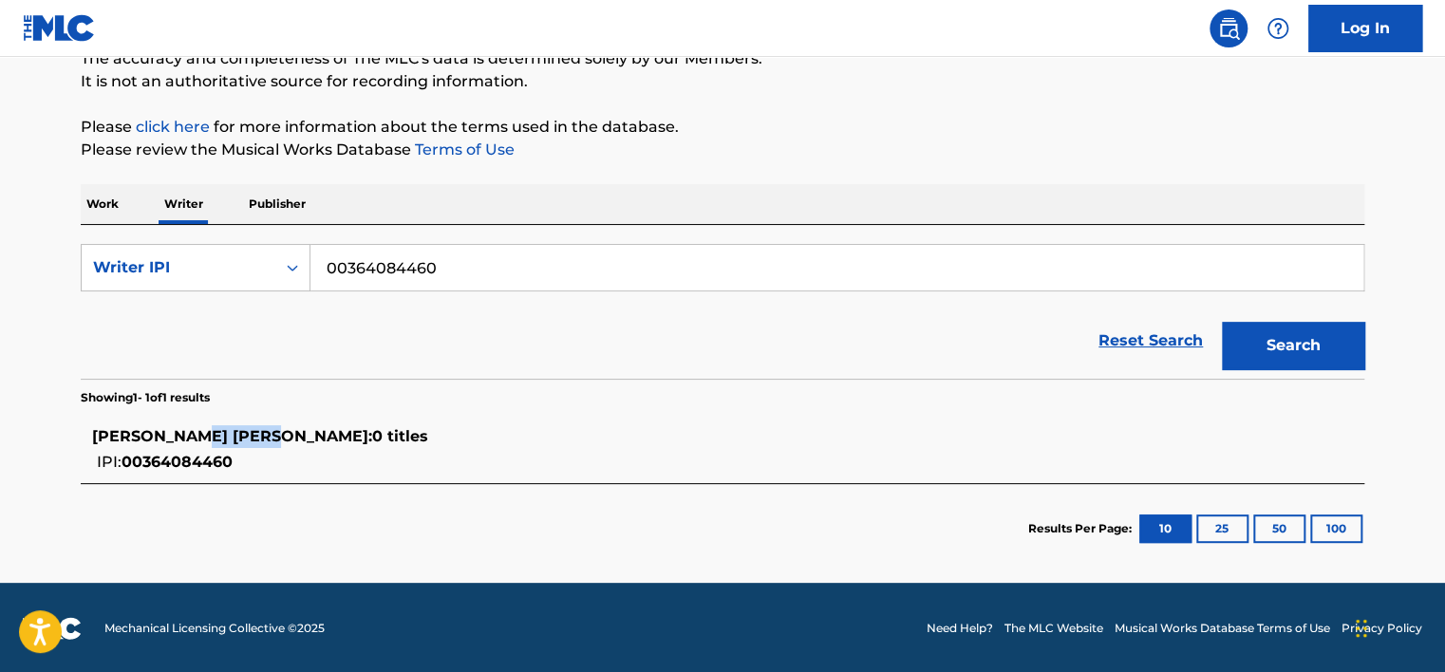
click at [220, 441] on span "[PERSON_NAME] [PERSON_NAME] :" at bounding box center [232, 436] width 280 height 18
drag, startPoint x: 118, startPoint y: 439, endPoint x: 35, endPoint y: 452, distance: 83.5
click at [116, 439] on span "[PERSON_NAME] [PERSON_NAME] :" at bounding box center [232, 436] width 280 height 18
click at [25, 452] on main "The MLC Public Work Search The accuracy and completeness of The MLC's data is d…" at bounding box center [722, 231] width 1445 height 704
click at [184, 463] on div "[PERSON_NAME] [PERSON_NAME] : 0 titles IPI: 00364084460" at bounding box center [697, 449] width 1211 height 48
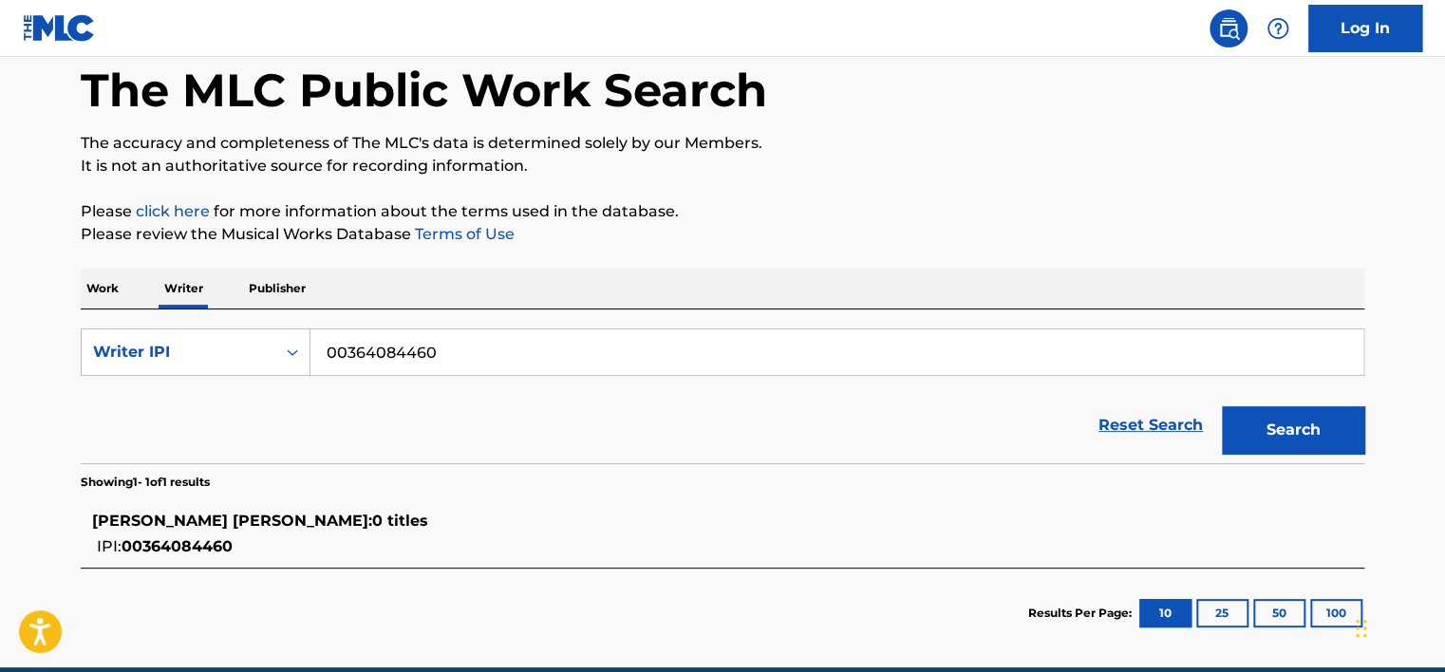
scroll to position [84, 0]
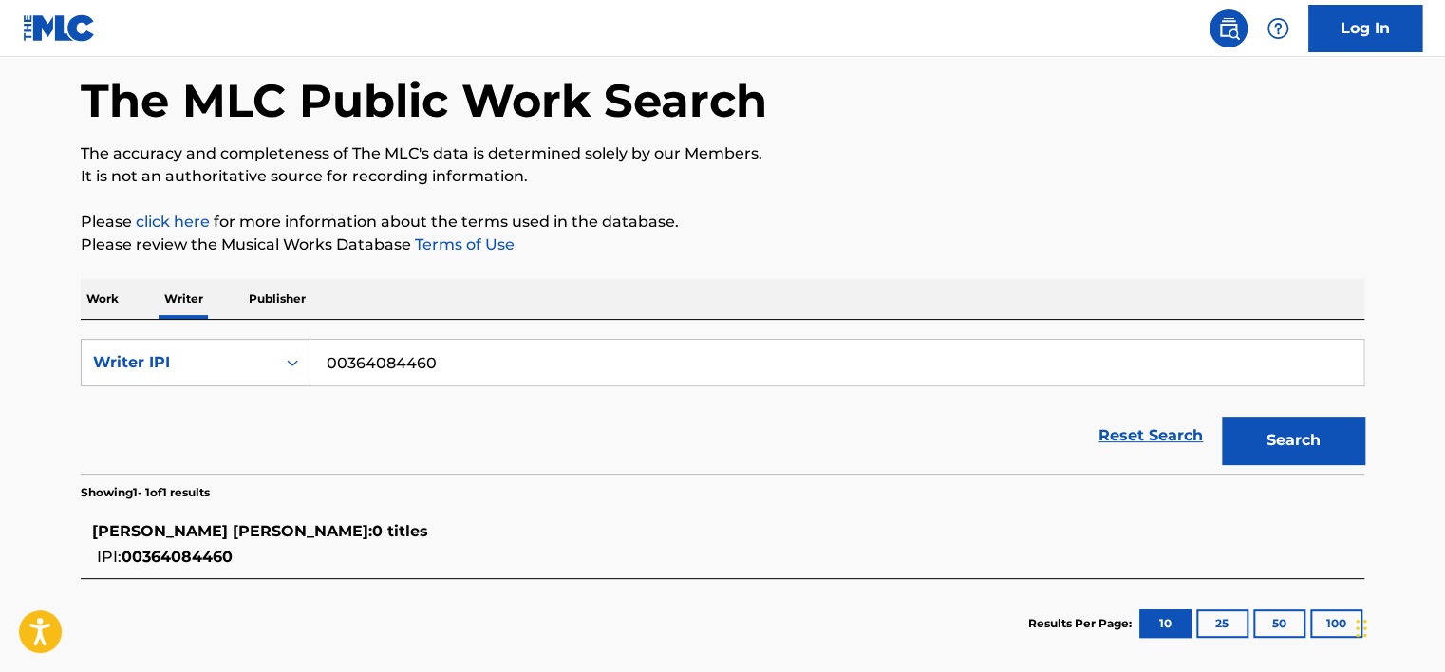
click at [463, 372] on input "00364084460" at bounding box center [836, 363] width 1053 height 46
click at [89, 304] on p "Work" at bounding box center [103, 299] width 44 height 40
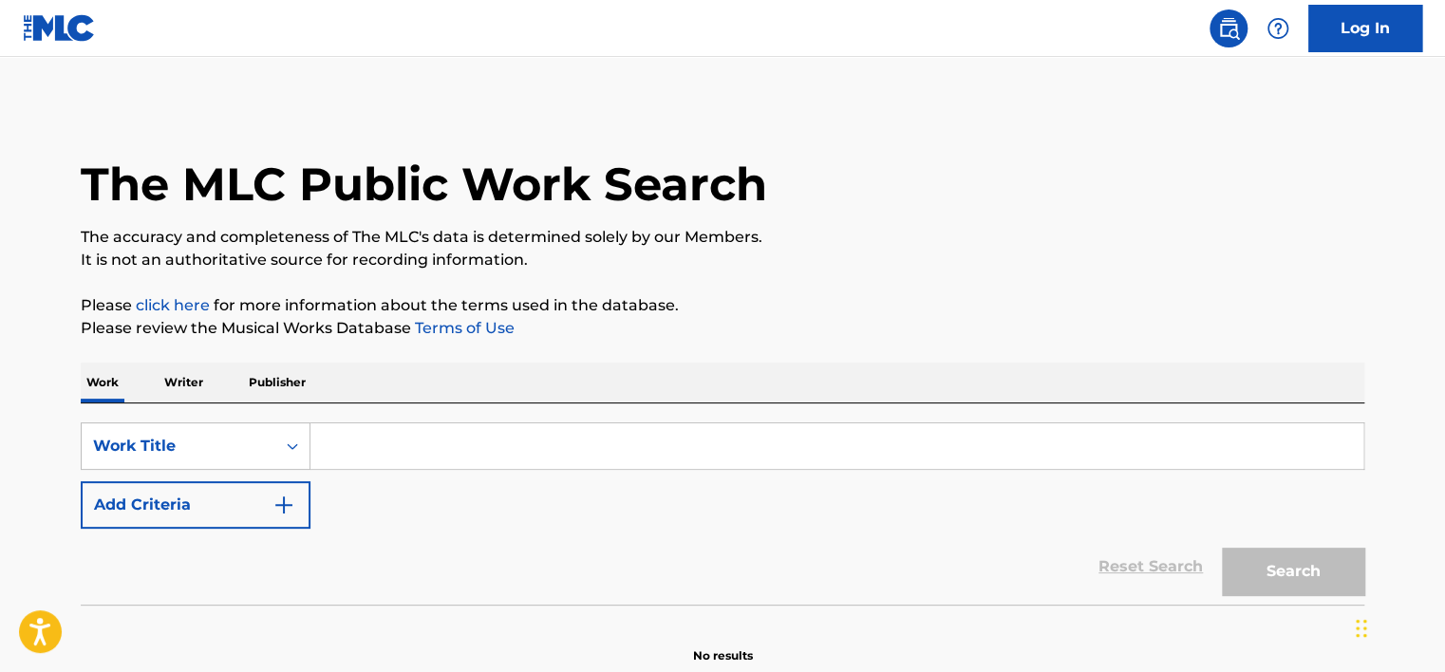
click at [397, 454] on input "Search Form" at bounding box center [836, 446] width 1053 height 46
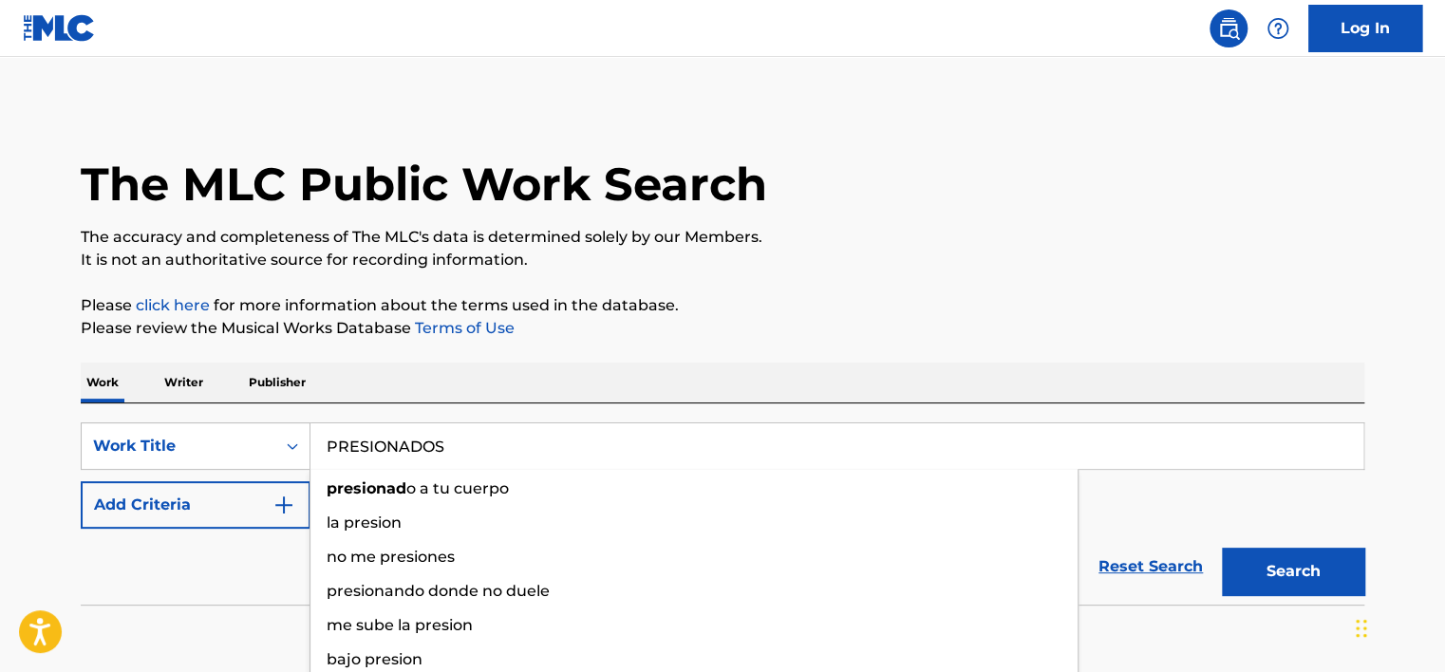
type input "PRESIONADOS"
click at [1222, 548] on button "Search" at bounding box center [1293, 571] width 142 height 47
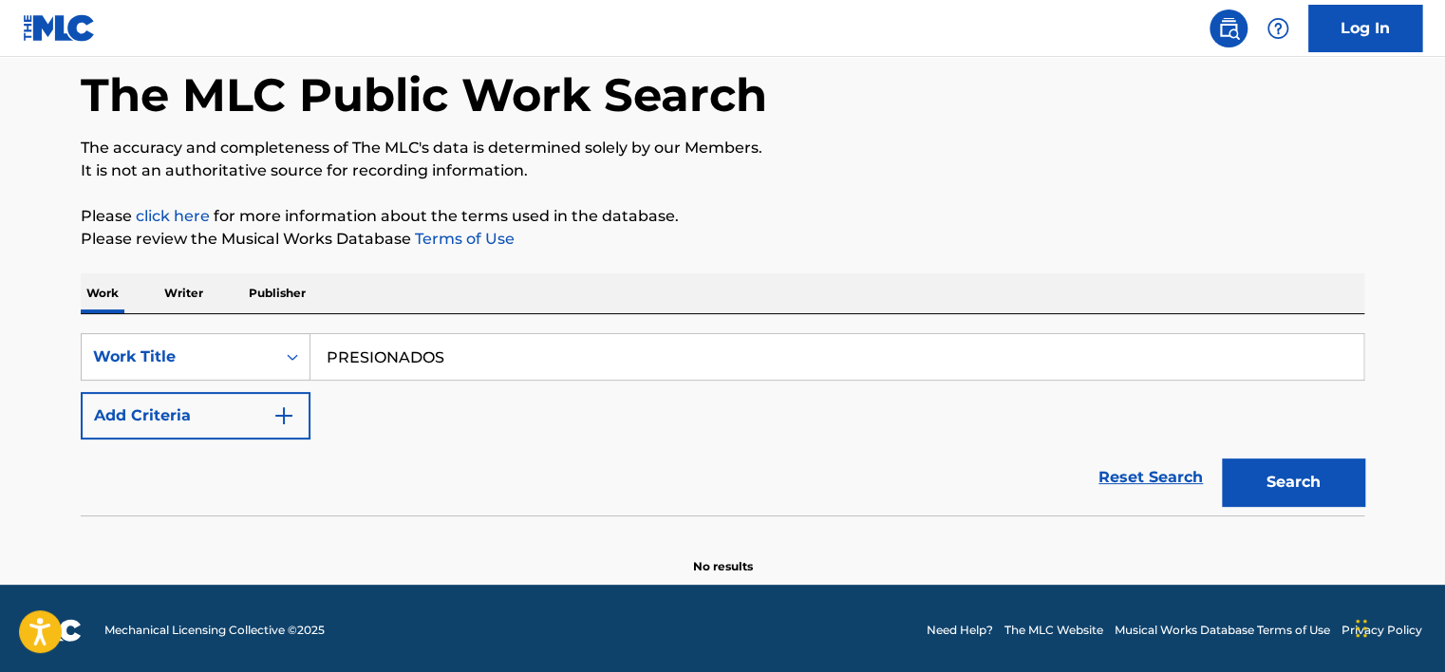
scroll to position [92, 0]
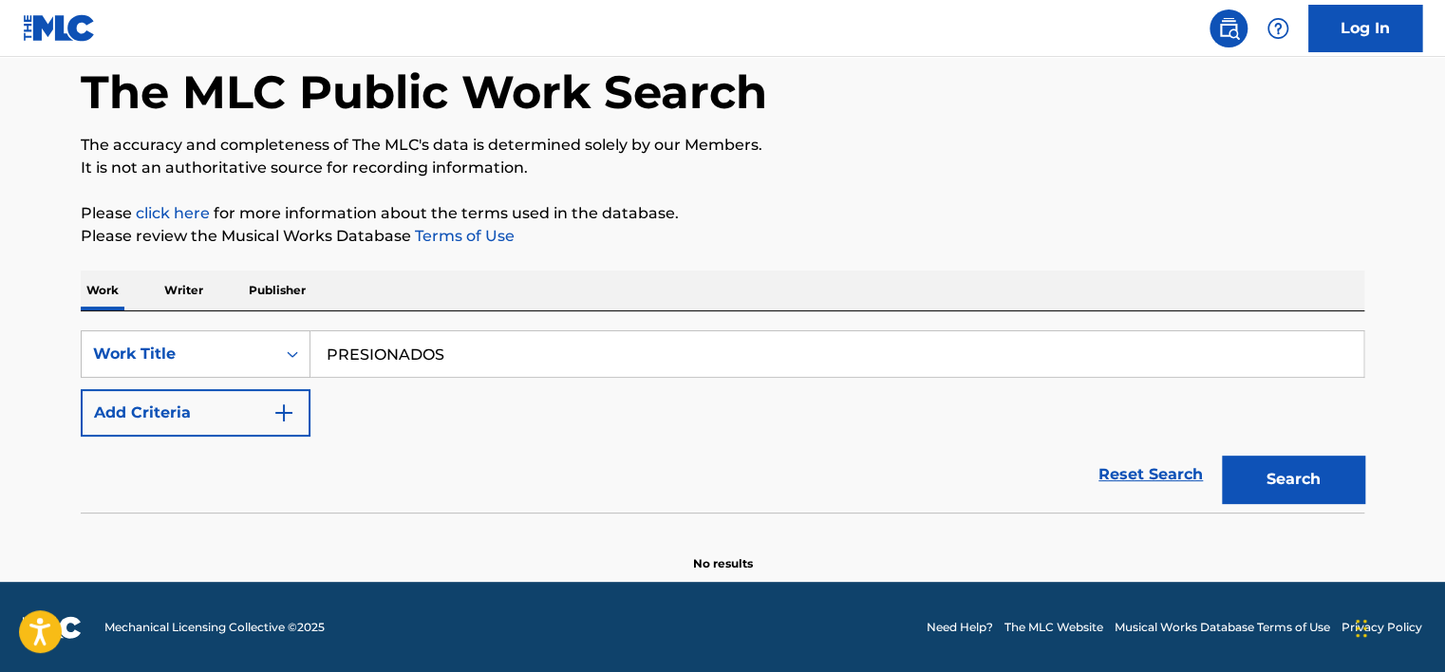
click at [1297, 485] on button "Search" at bounding box center [1293, 479] width 142 height 47
click at [1295, 486] on button "Search" at bounding box center [1293, 479] width 142 height 47
click at [1294, 486] on button "Search" at bounding box center [1293, 479] width 142 height 47
